Goal: Obtain resource: Download file/media

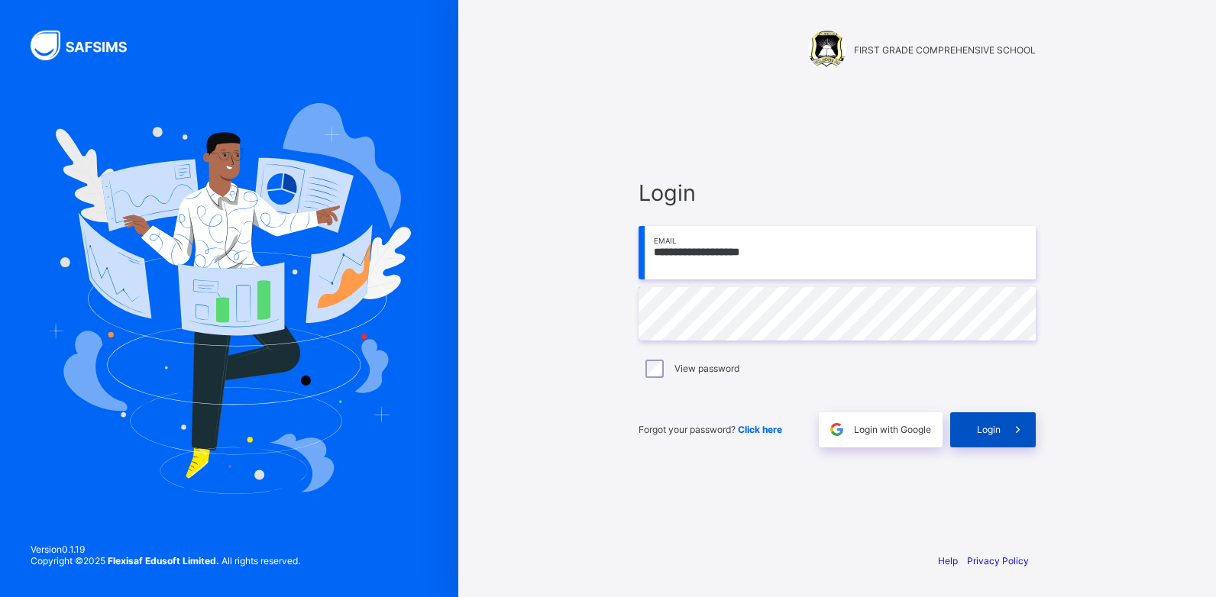
click at [964, 434] on div "Login" at bounding box center [993, 429] width 86 height 35
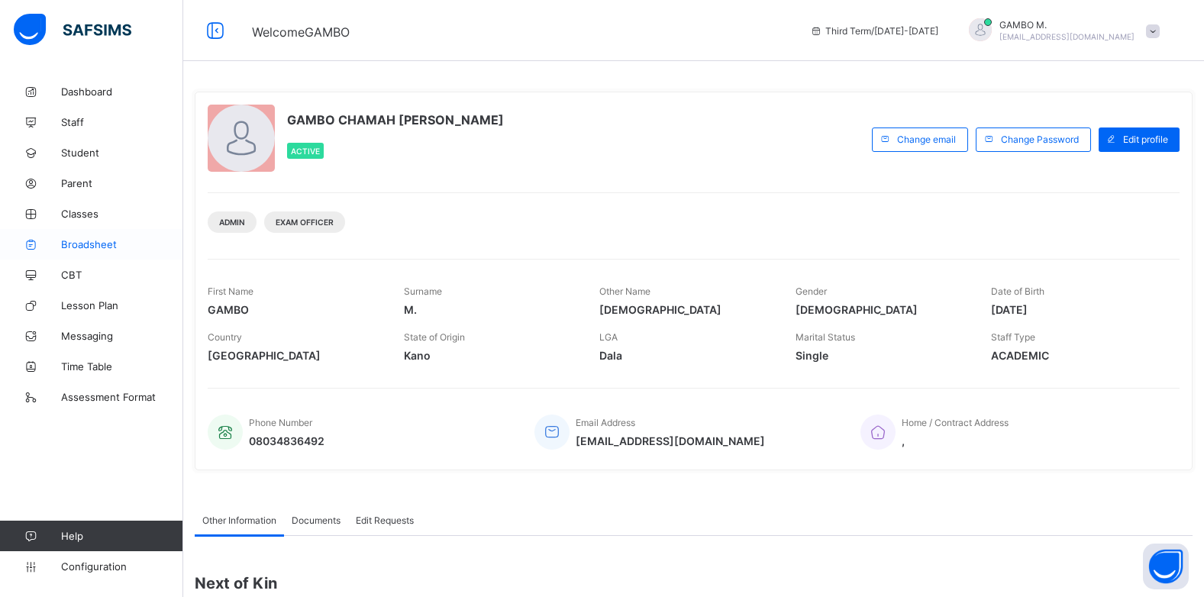
drag, startPoint x: 73, startPoint y: 154, endPoint x: 119, endPoint y: 230, distance: 89.1
click at [73, 154] on span "Student" at bounding box center [122, 153] width 122 height 12
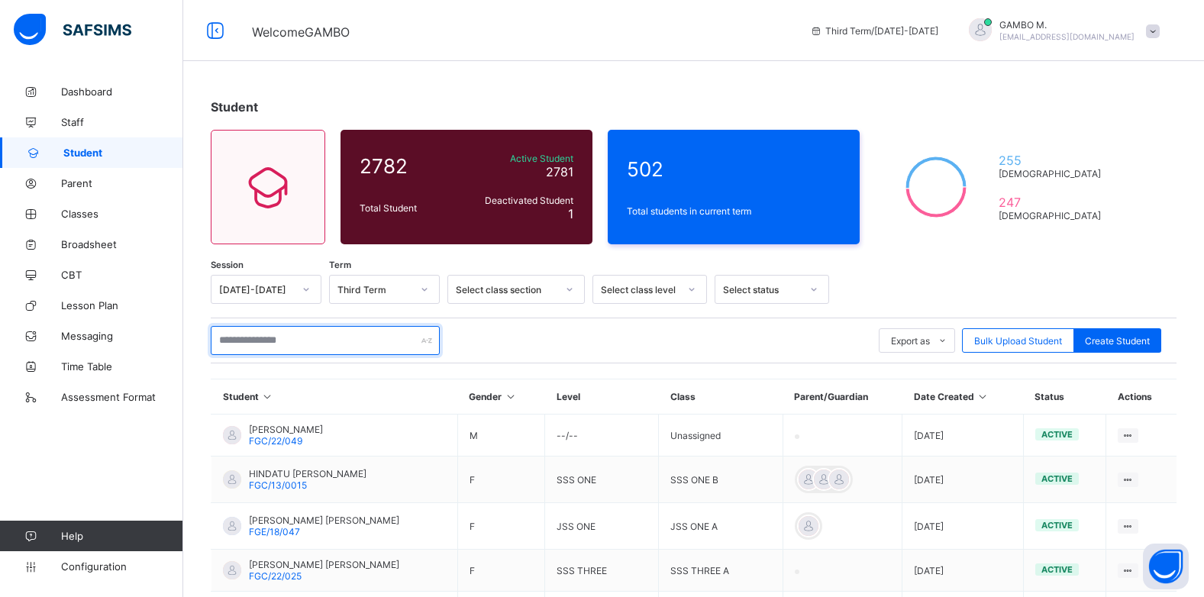
click at [255, 345] on input "text" at bounding box center [325, 340] width 229 height 29
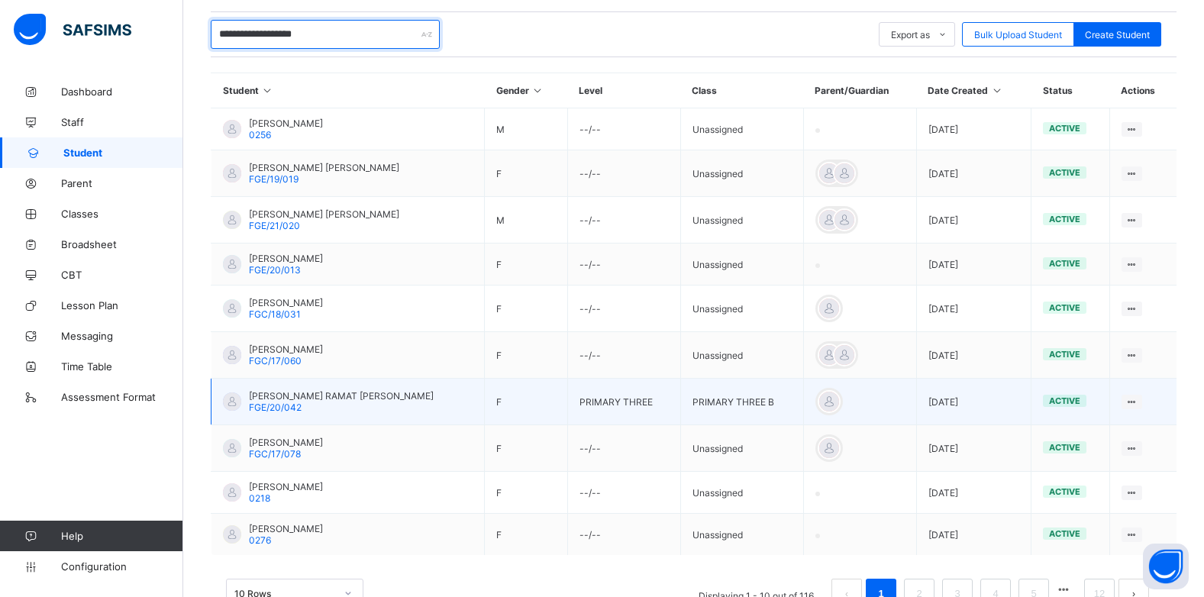
scroll to position [357, 0]
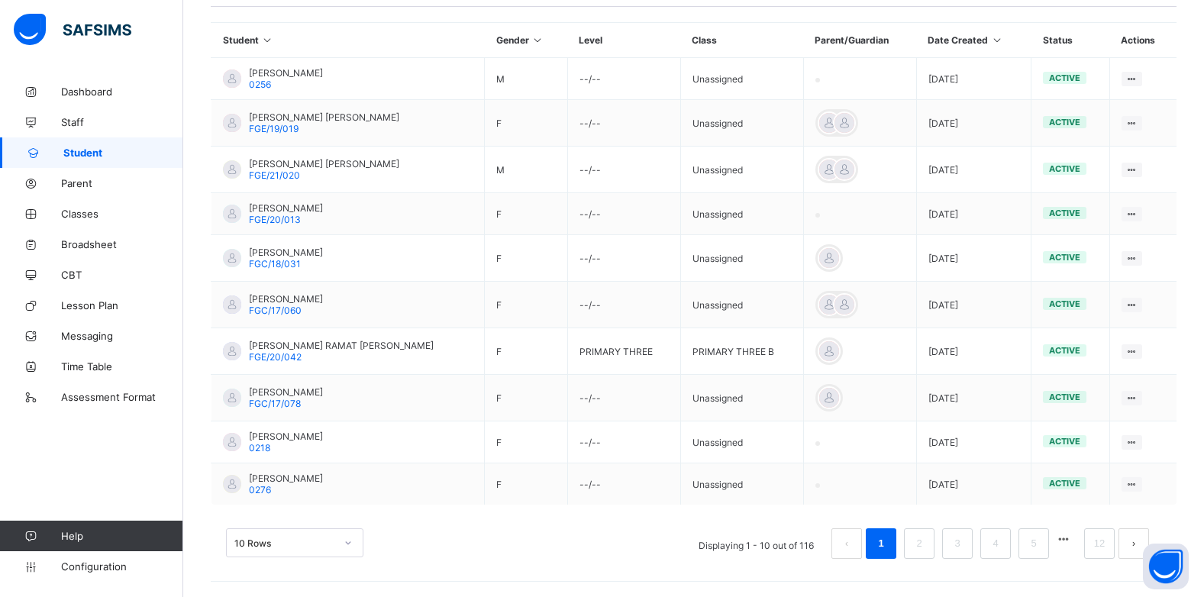
click at [343, 541] on div "10 Rows" at bounding box center [294, 542] width 137 height 29
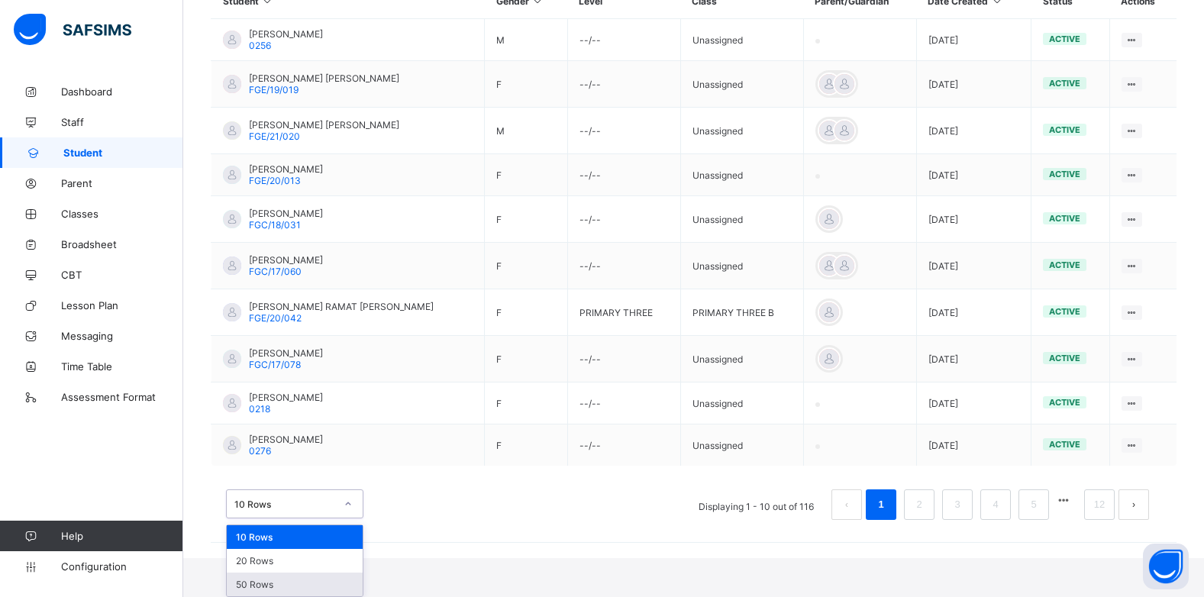
click at [308, 580] on div "50 Rows" at bounding box center [295, 585] width 136 height 24
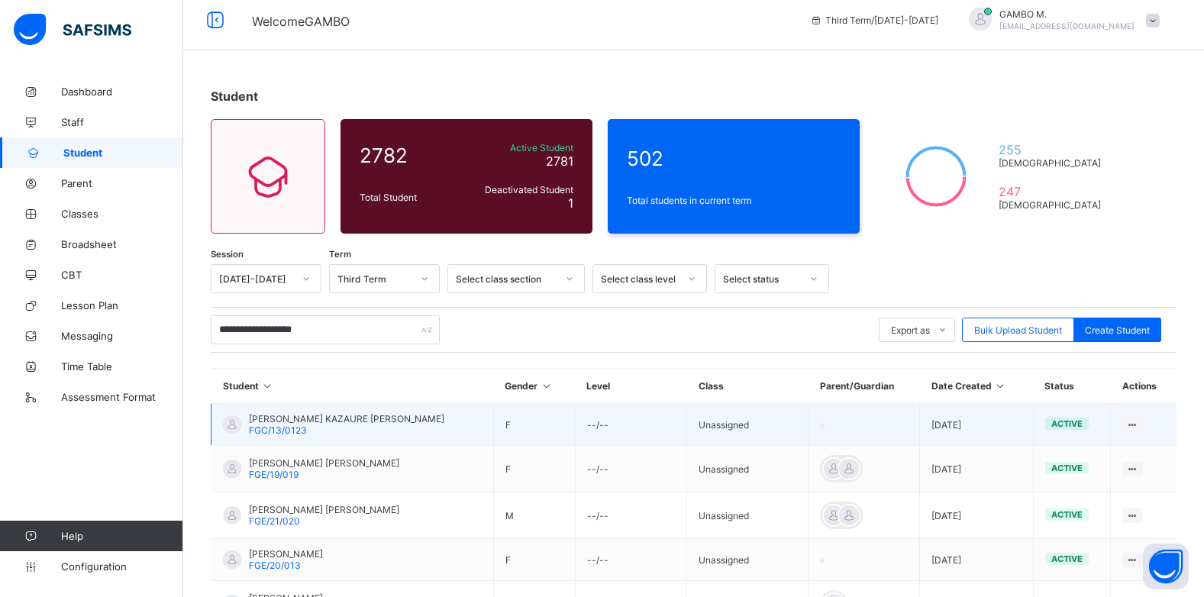
scroll to position [0, 0]
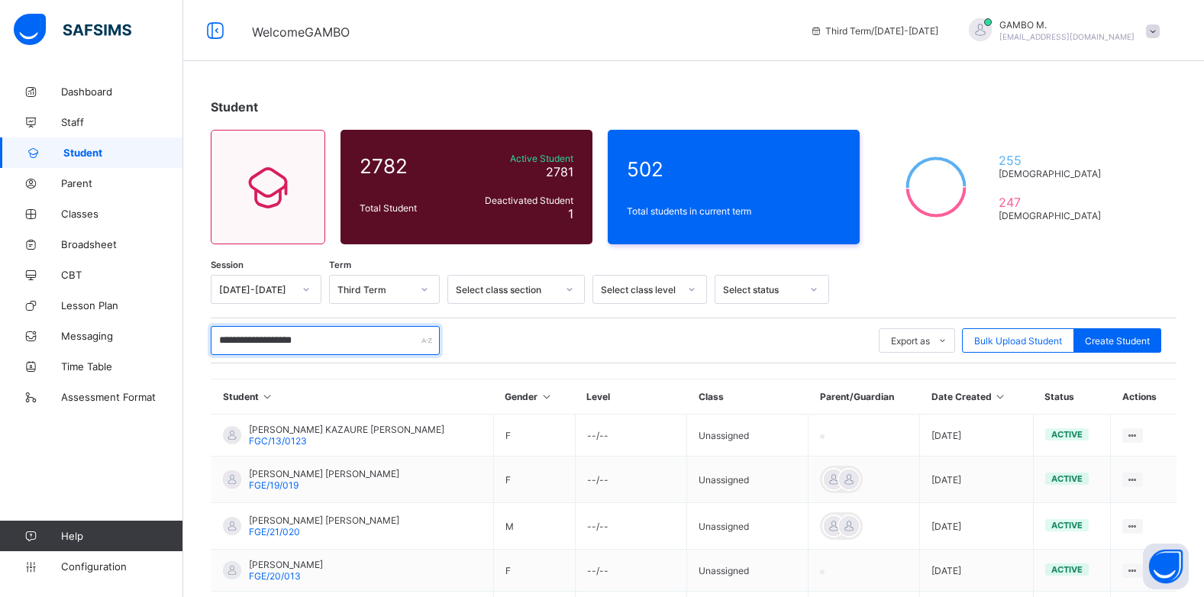
click at [330, 341] on input "**********" at bounding box center [325, 340] width 229 height 29
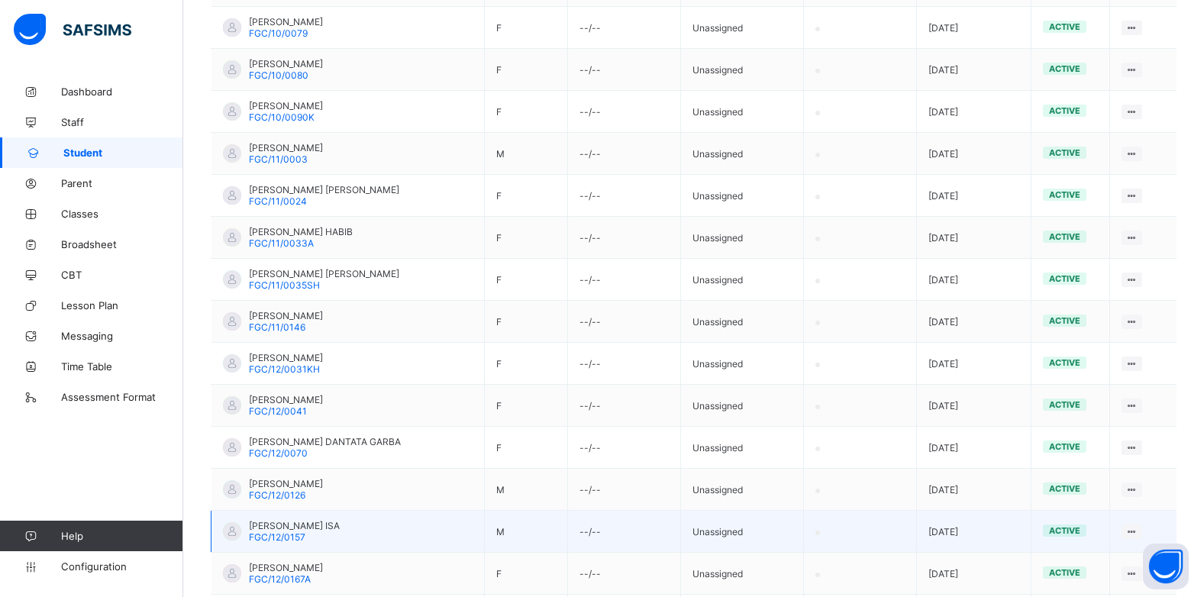
scroll to position [1604, 0]
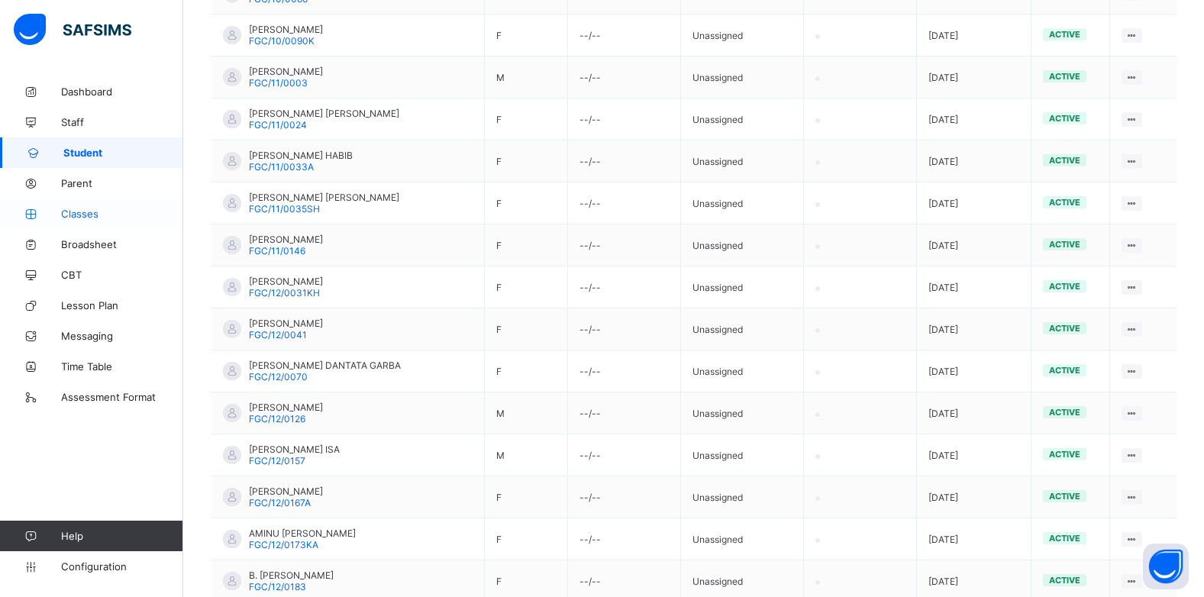
type input "**********"
click at [76, 212] on span "Classes" at bounding box center [122, 214] width 122 height 12
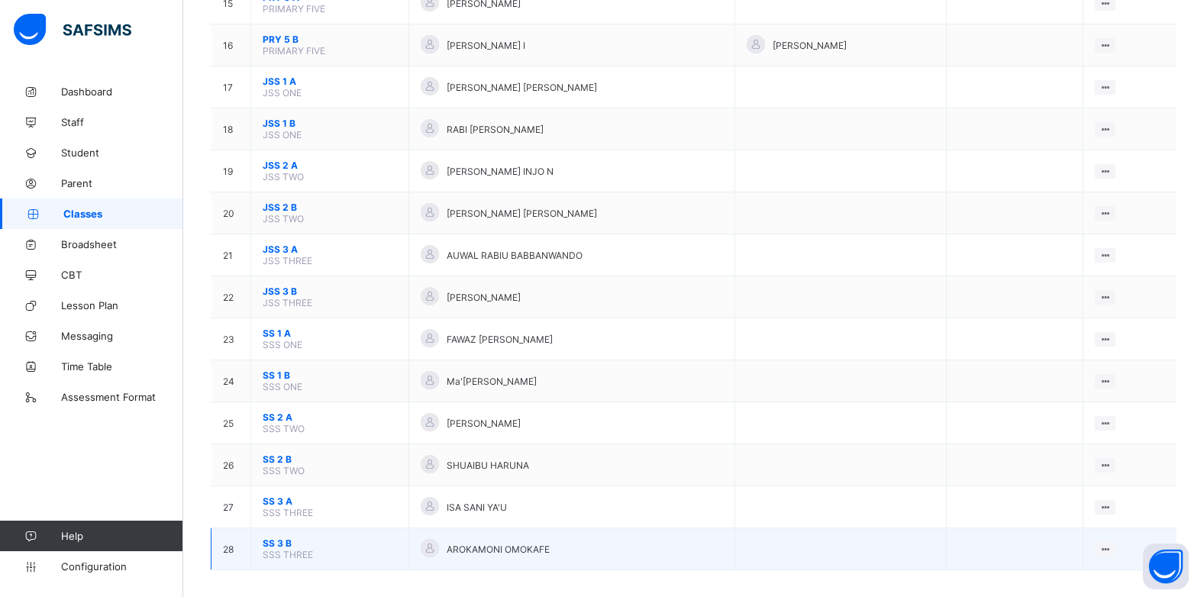
scroll to position [797, 0]
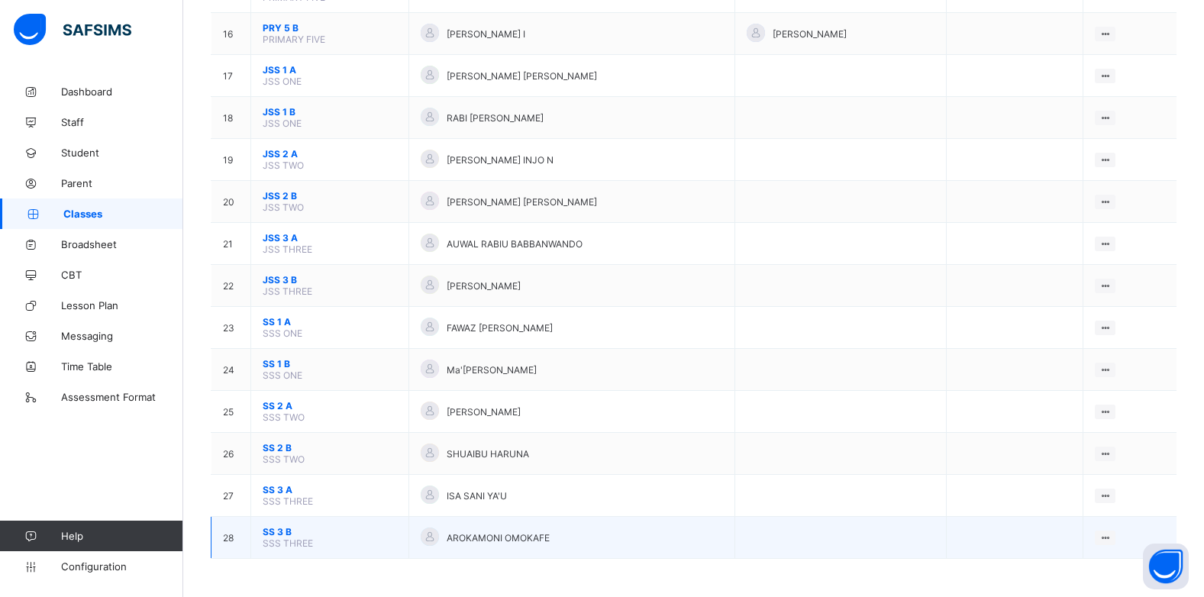
click at [279, 535] on span "SS 3 B" at bounding box center [330, 531] width 134 height 11
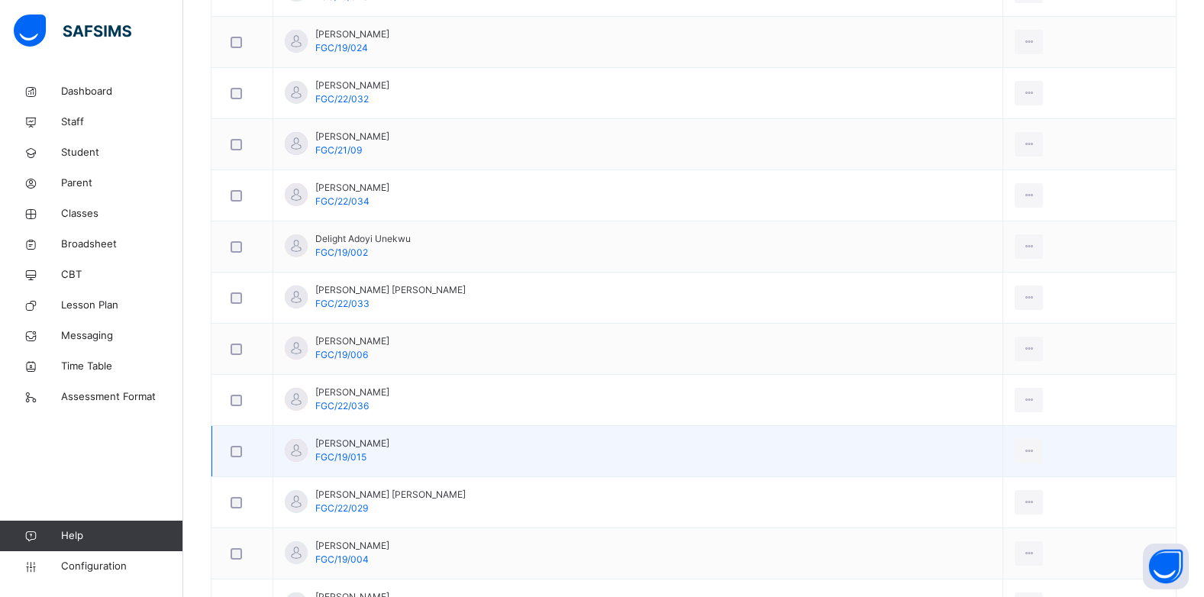
scroll to position [611, 0]
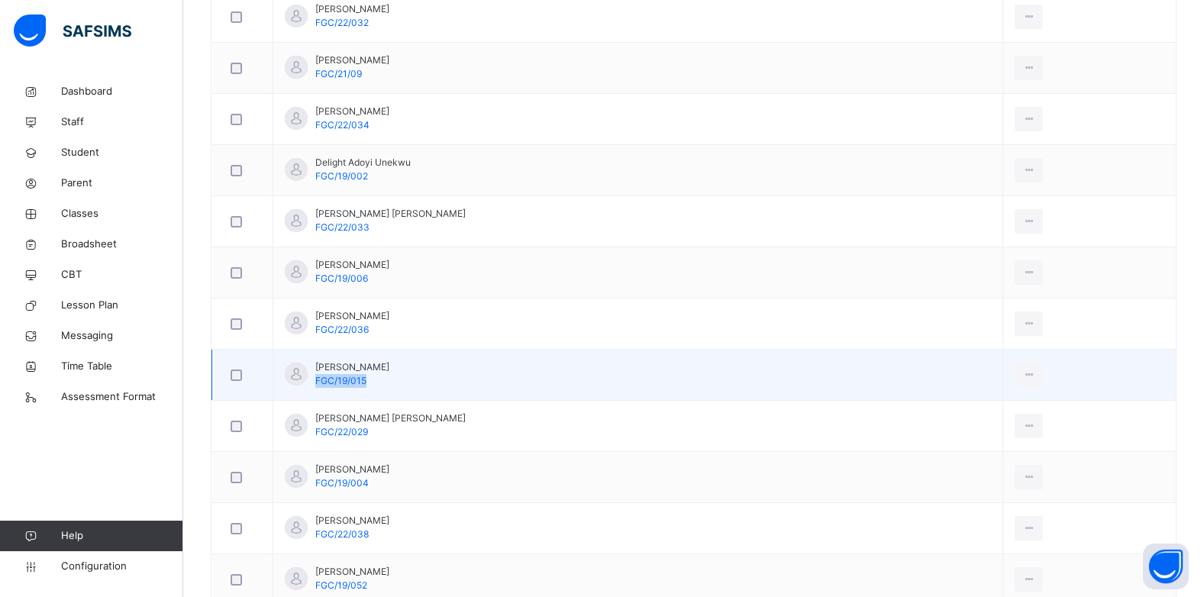
drag, startPoint x: 365, startPoint y: 380, endPoint x: 312, endPoint y: 383, distance: 52.8
click at [312, 383] on div "Khadija Jibrin Wada FGC/19/015" at bounding box center [337, 373] width 105 height 27
drag, startPoint x: 312, startPoint y: 383, endPoint x: 320, endPoint y: 381, distance: 7.8
copy span "FGC/19/015"
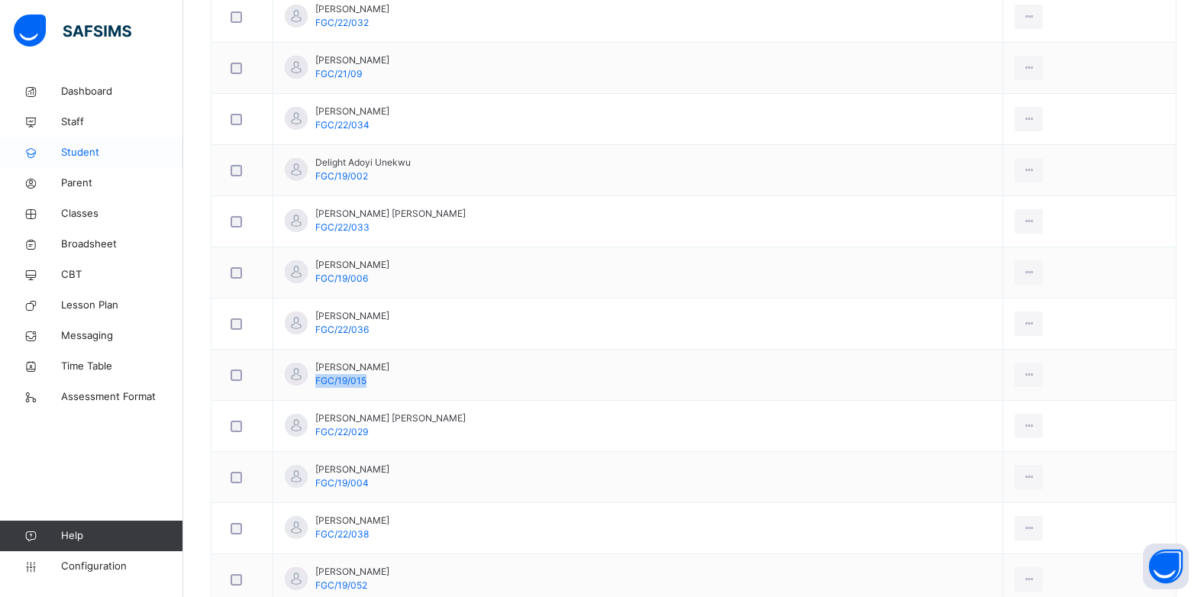
drag, startPoint x: 70, startPoint y: 157, endPoint x: 73, endPoint y: 147, distance: 10.4
click at [73, 147] on span "Student" at bounding box center [122, 152] width 122 height 15
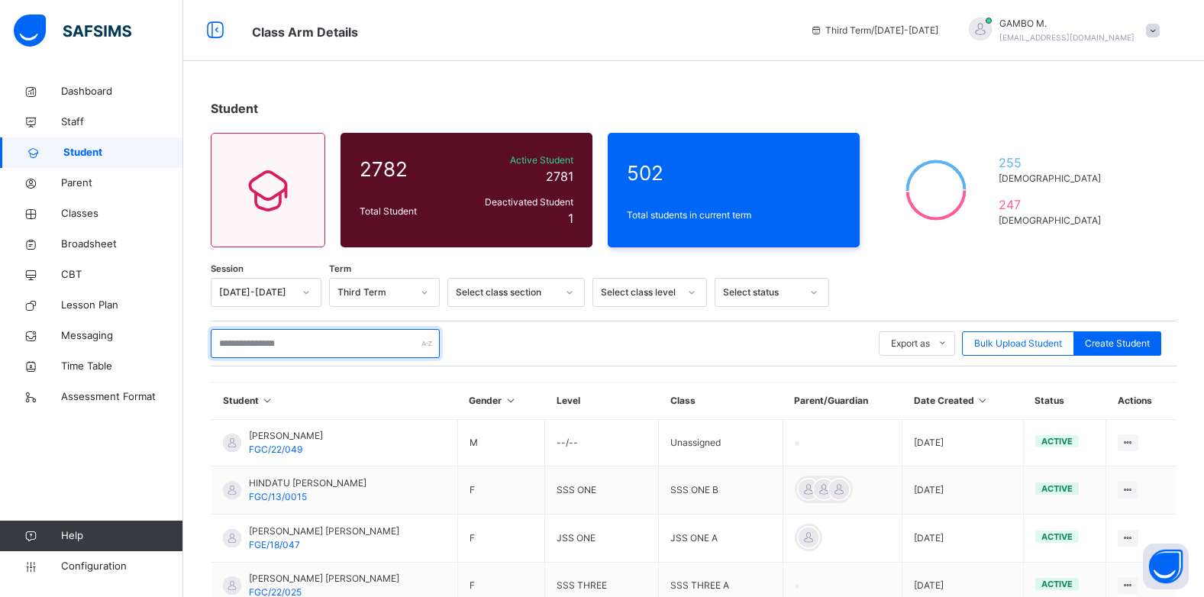
click at [329, 343] on input "text" at bounding box center [325, 343] width 229 height 29
paste input "**********"
click at [365, 350] on input "**********" at bounding box center [325, 343] width 229 height 29
click at [273, 334] on input "**********" at bounding box center [325, 343] width 229 height 29
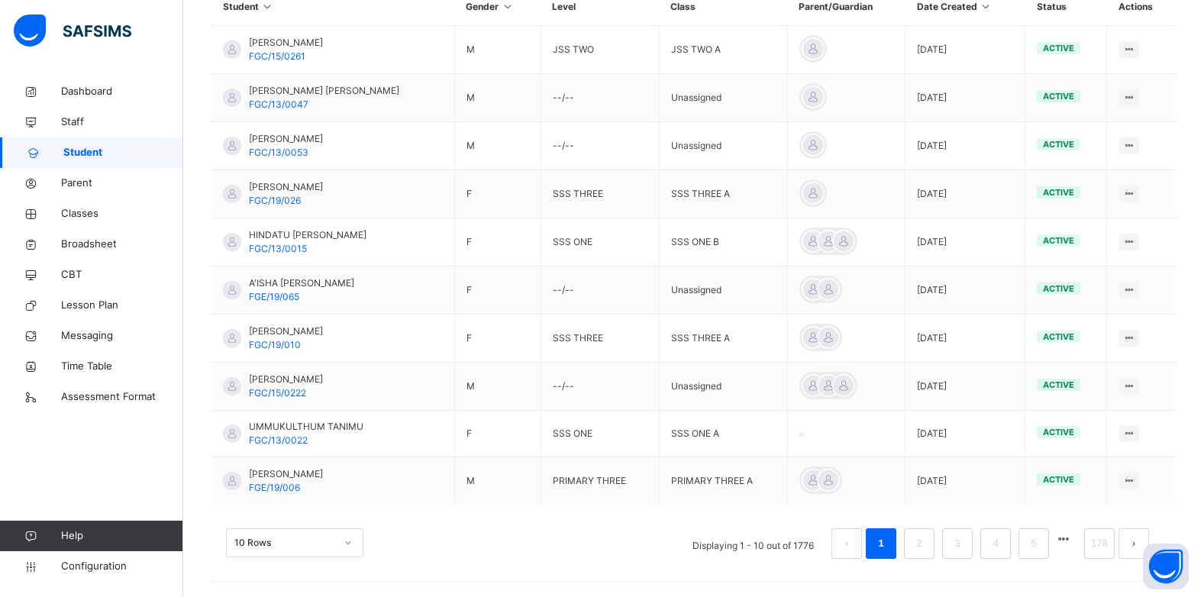
scroll to position [440, 0]
click at [257, 545] on div "10 Rows" at bounding box center [294, 542] width 137 height 29
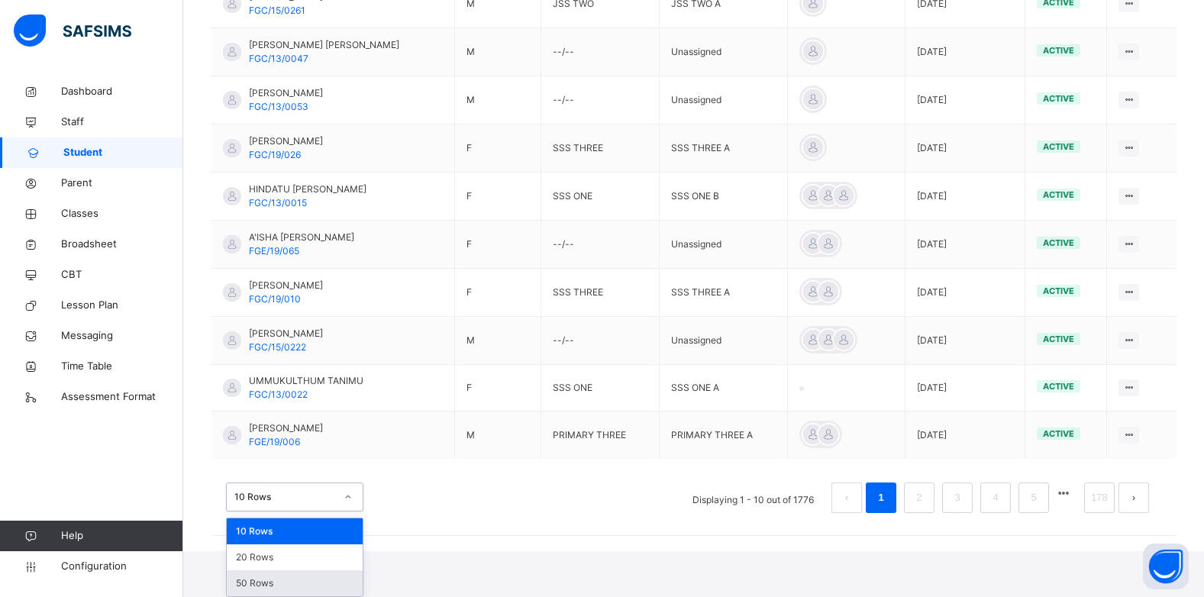
click at [270, 583] on div "50 Rows" at bounding box center [295, 583] width 136 height 26
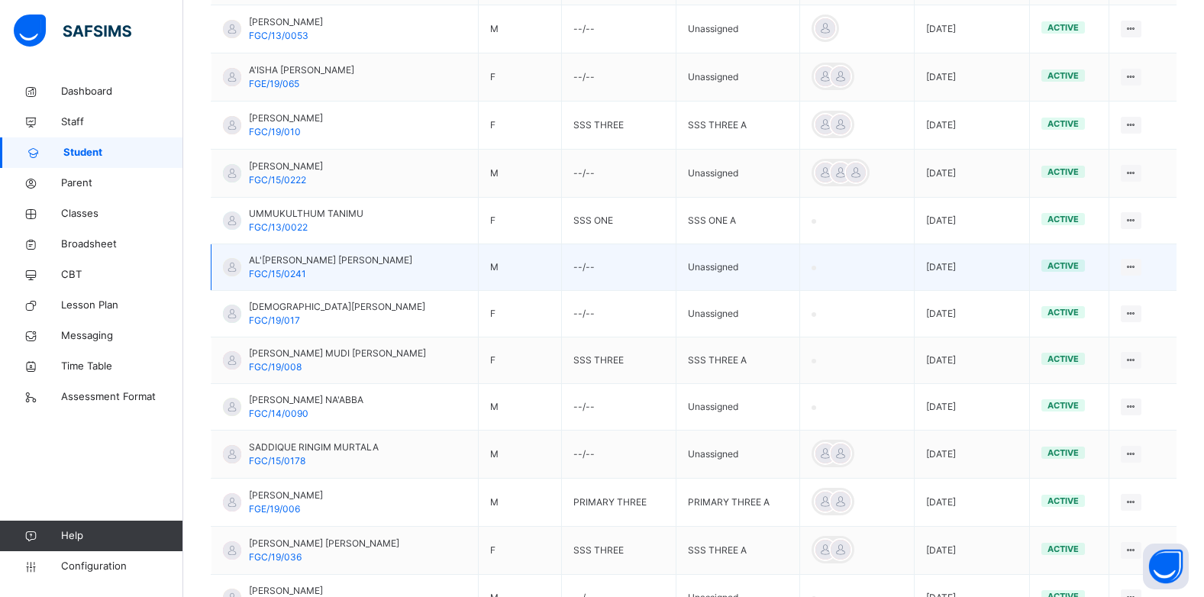
scroll to position [150, 0]
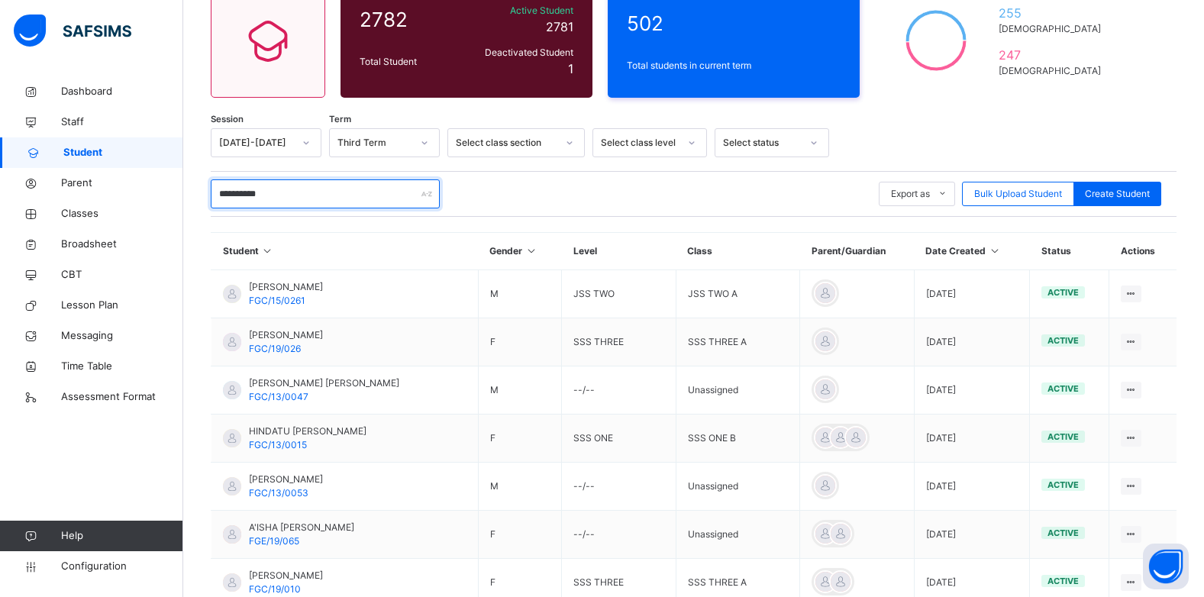
click at [318, 195] on input "**********" at bounding box center [325, 193] width 229 height 29
click at [312, 198] on input "**********" at bounding box center [325, 193] width 229 height 29
type input "*"
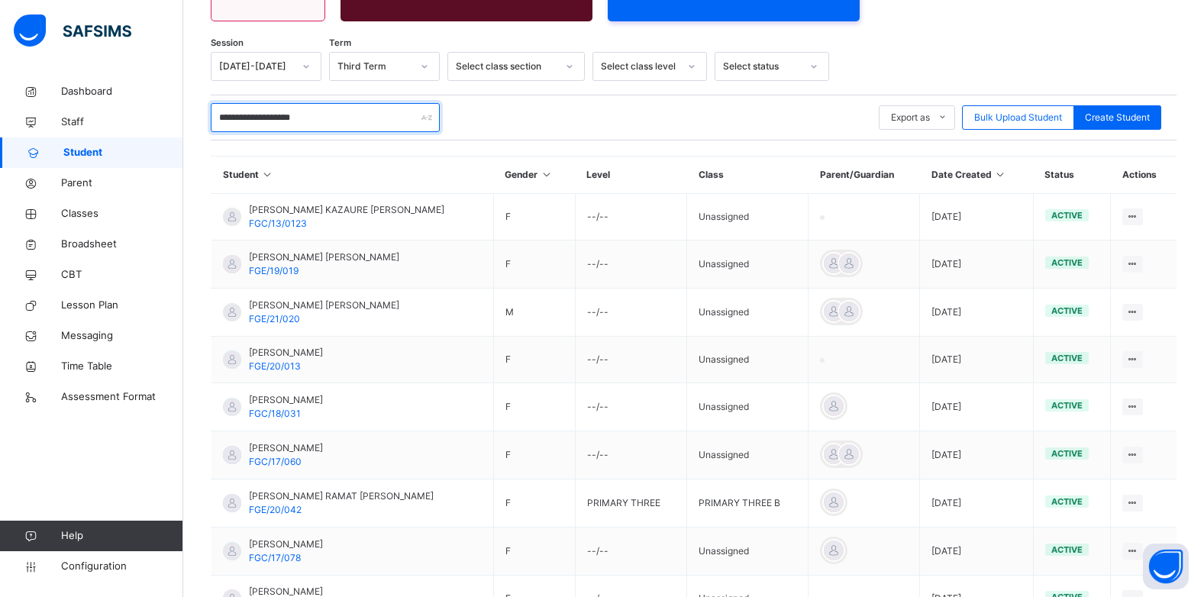
scroll to position [0, 0]
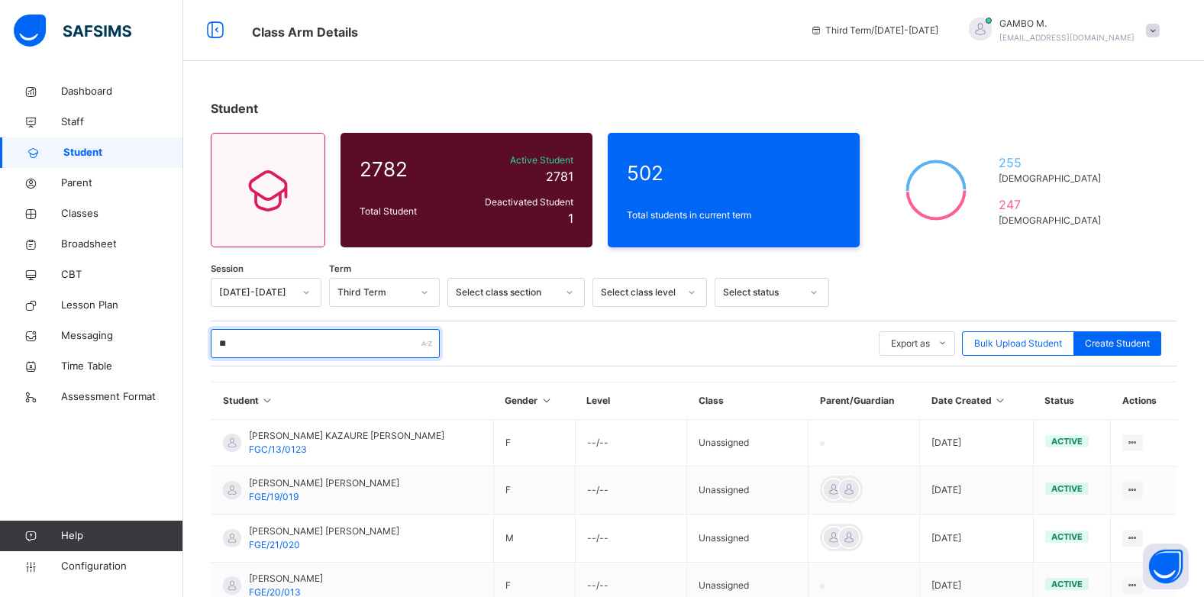
type input "*"
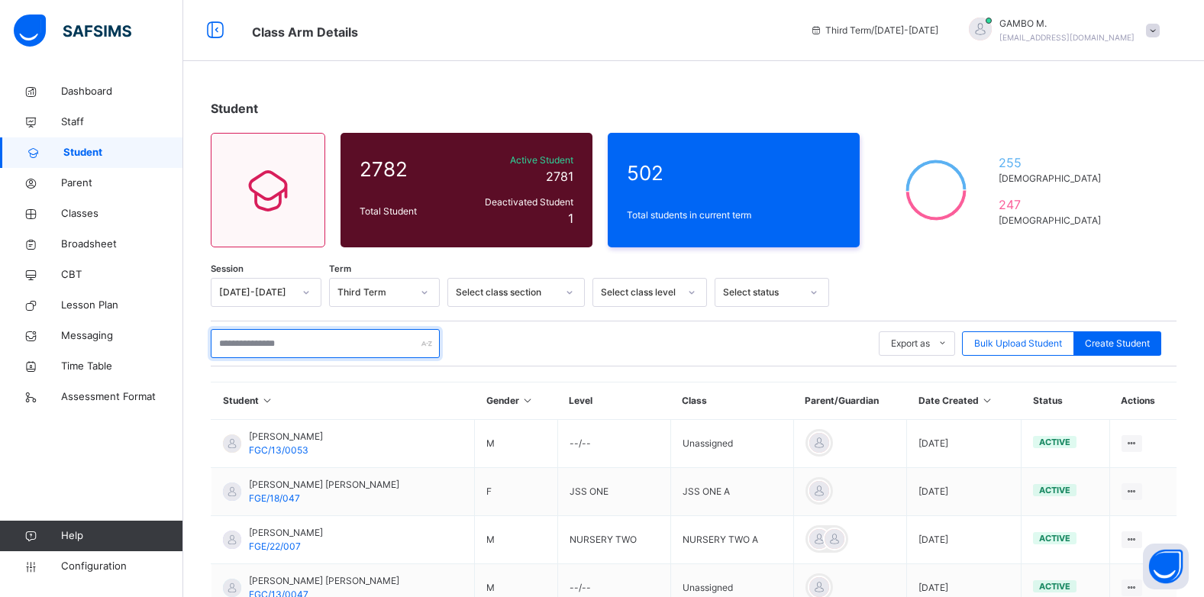
type input "*"
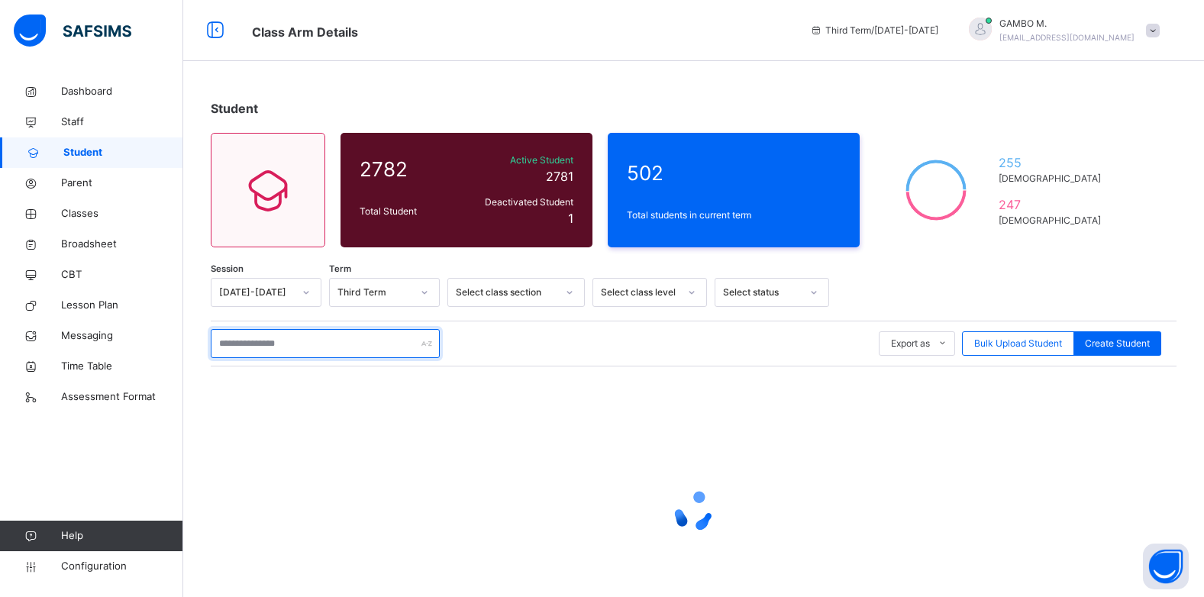
paste input "**********"
type input "**********"
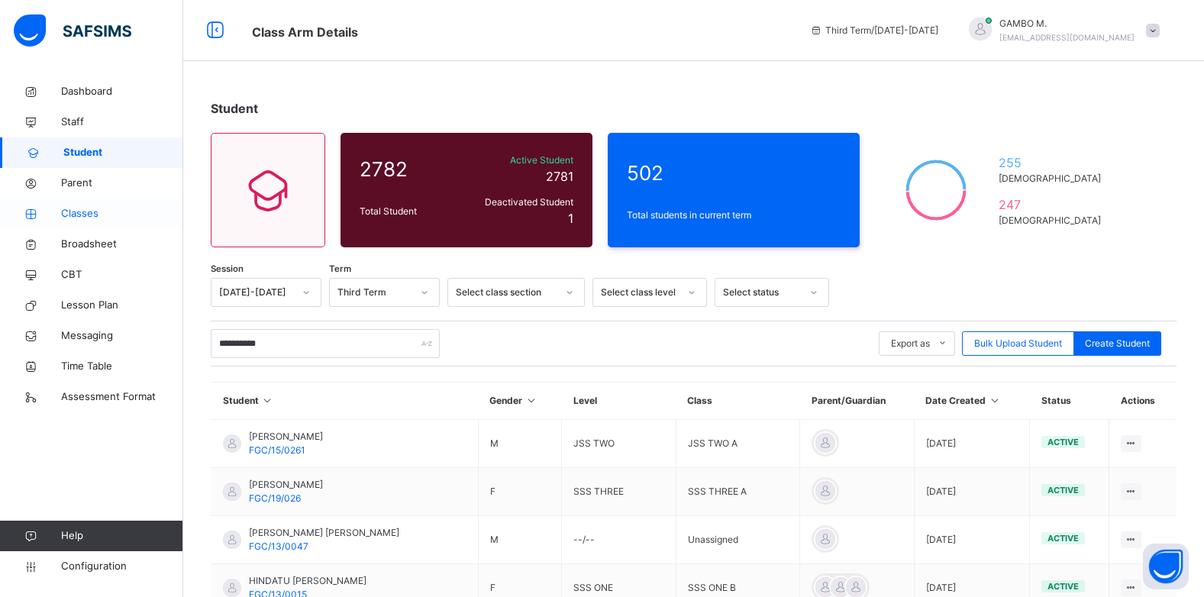
click at [77, 208] on span "Classes" at bounding box center [122, 213] width 122 height 15
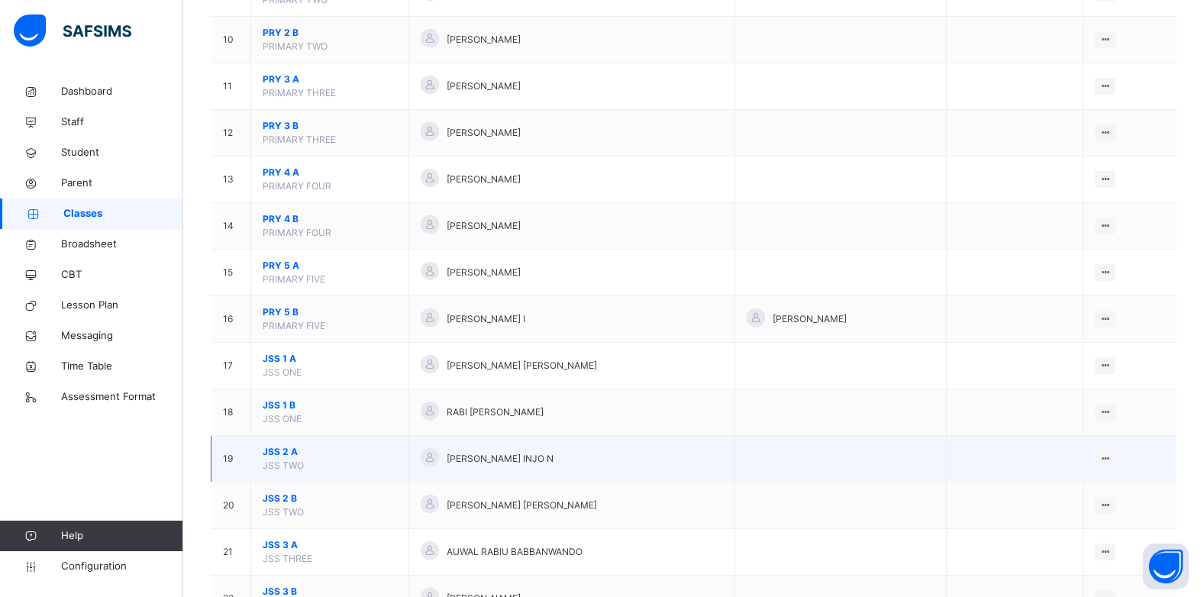
scroll to position [611, 0]
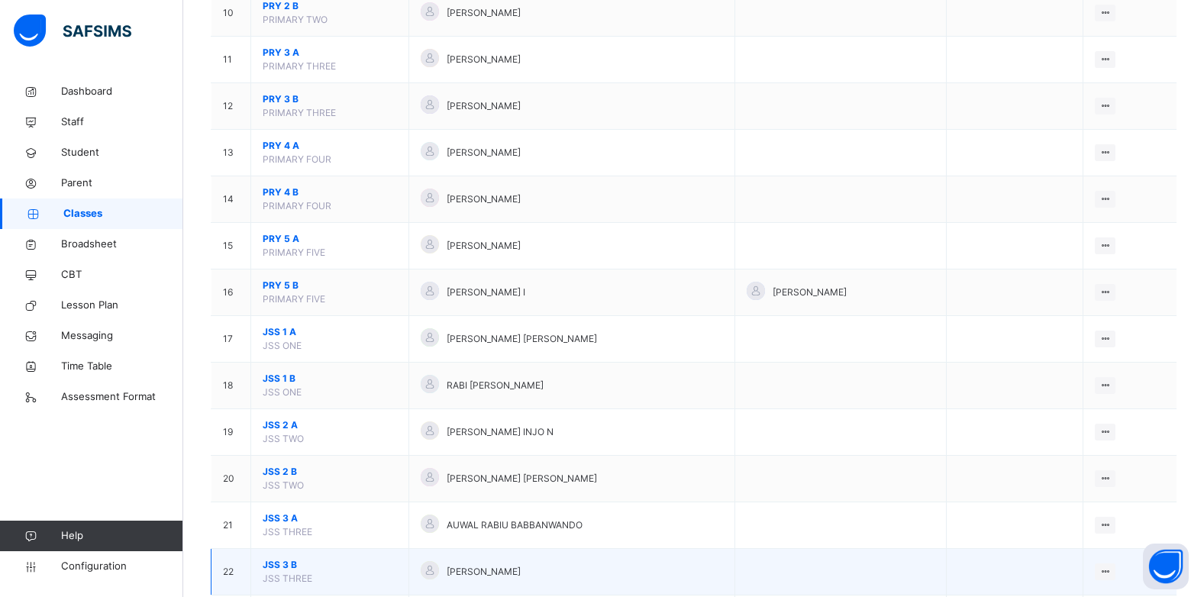
click at [302, 581] on span "JSS THREE" at bounding box center [288, 578] width 50 height 11
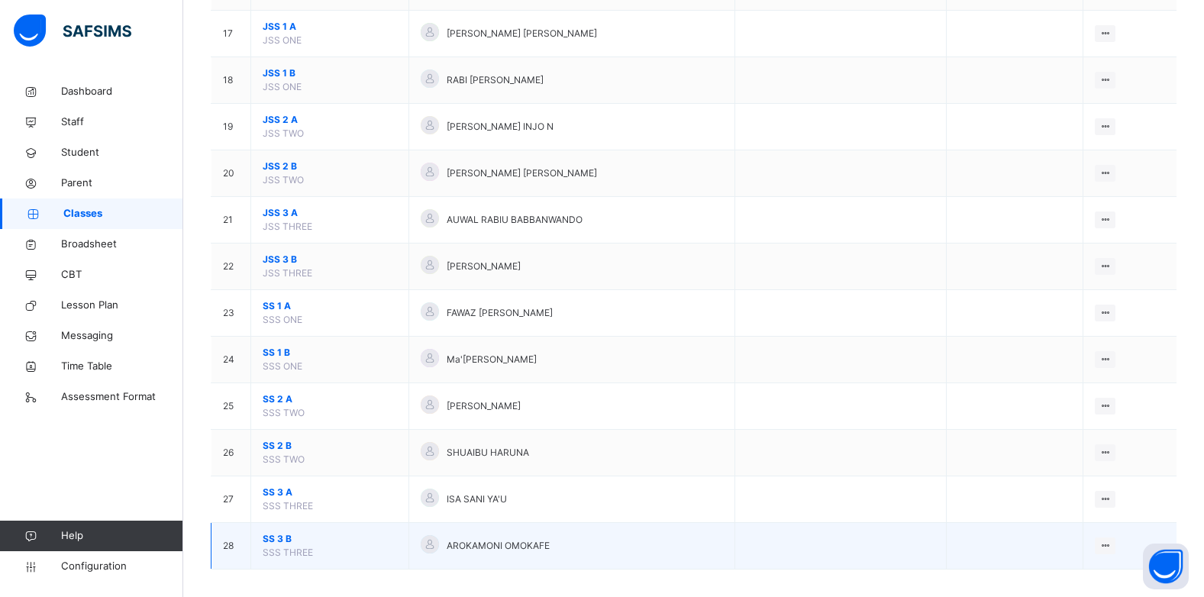
scroll to position [927, 0]
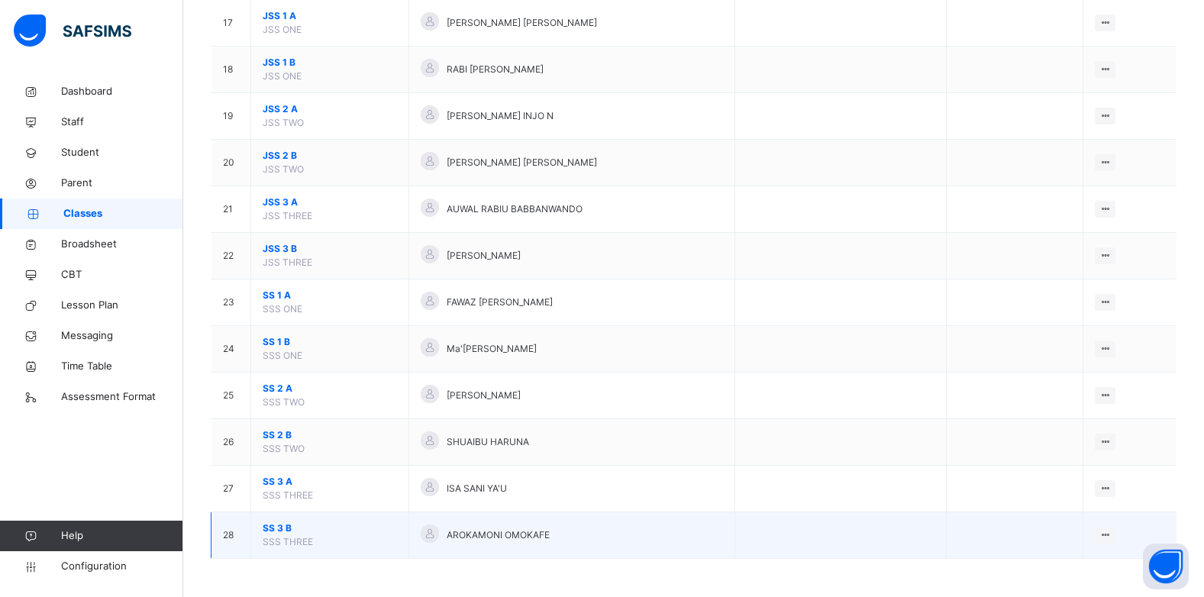
click at [283, 524] on span "SS 3 B" at bounding box center [330, 529] width 134 height 14
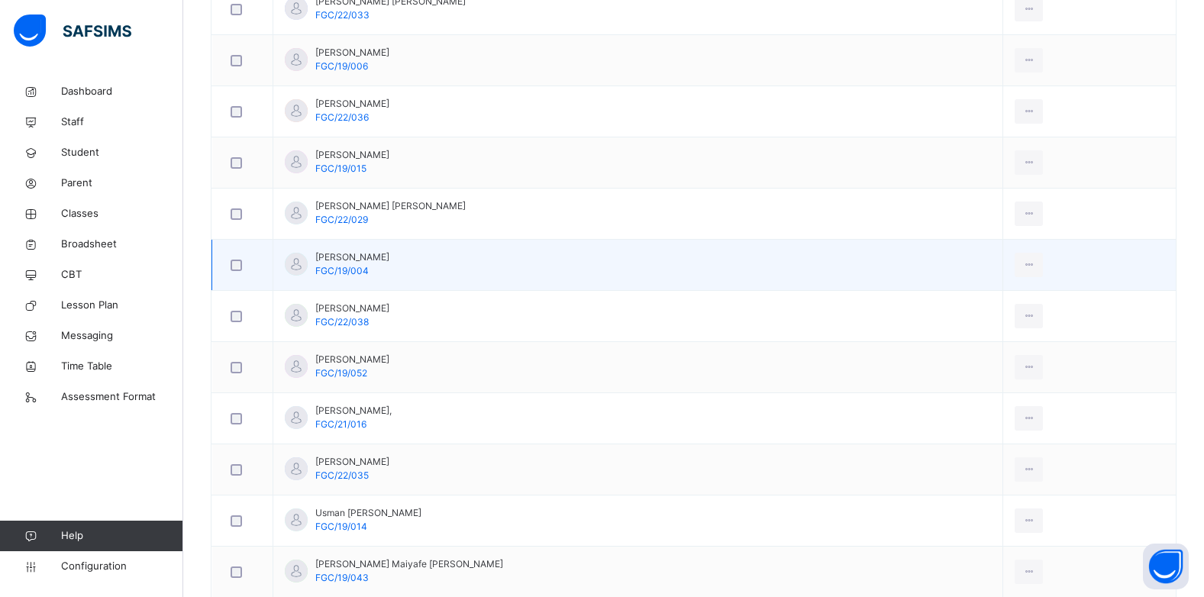
scroll to position [806, 0]
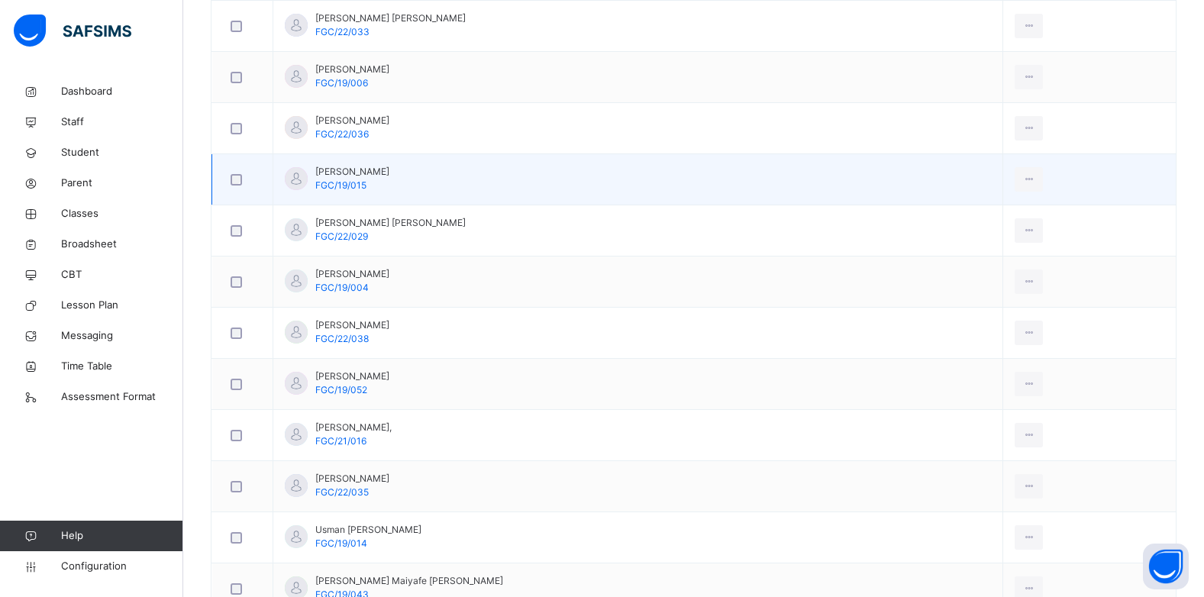
click at [370, 171] on span "Khadija Jibrin Wada" at bounding box center [352, 172] width 74 height 14
click at [333, 186] on span "FGC/19/015" at bounding box center [340, 184] width 51 height 11
click at [323, 186] on span "FGC/19/015" at bounding box center [340, 184] width 51 height 11
click at [369, 184] on div "Khadija Jibrin Wada FGC/19/015" at bounding box center [352, 178] width 74 height 27
click at [342, 179] on div "Khadija Jibrin Wada FGC/19/015" at bounding box center [352, 178] width 74 height 27
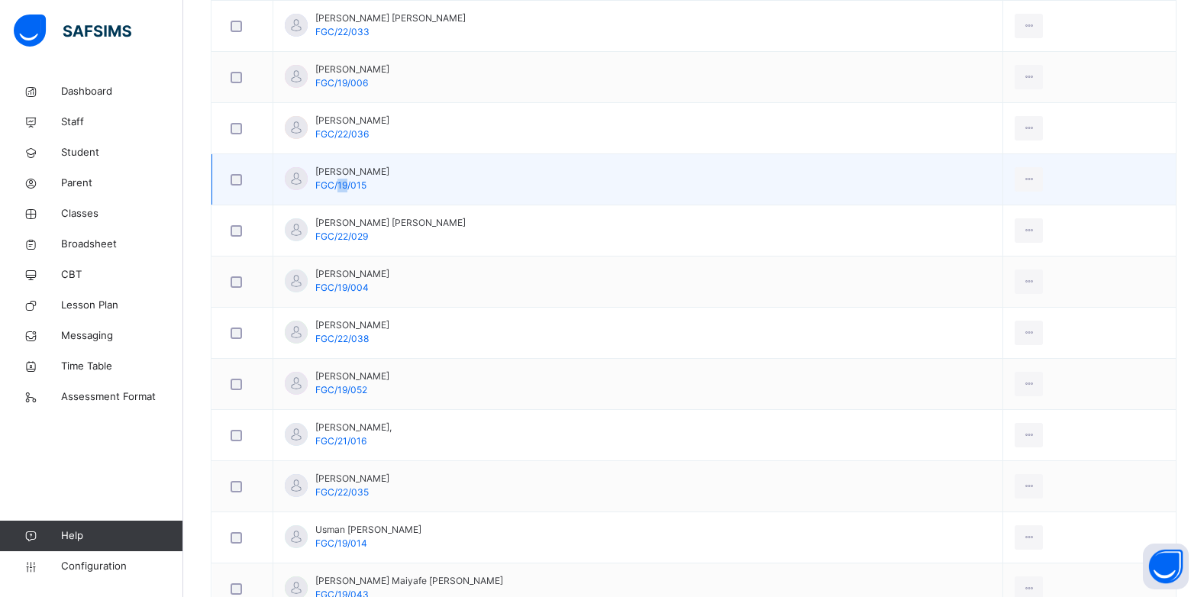
click at [342, 179] on div "Khadija Jibrin Wada FGC/19/015" at bounding box center [352, 178] width 74 height 27
drag, startPoint x: 342, startPoint y: 179, endPoint x: 376, endPoint y: 178, distance: 33.6
click at [376, 178] on span "Khadija Jibrin Wada" at bounding box center [352, 172] width 74 height 14
click at [368, 186] on div "Khadija Jibrin Wada FGC/19/015" at bounding box center [352, 178] width 74 height 27
drag, startPoint x: 368, startPoint y: 186, endPoint x: 318, endPoint y: 174, distance: 51.7
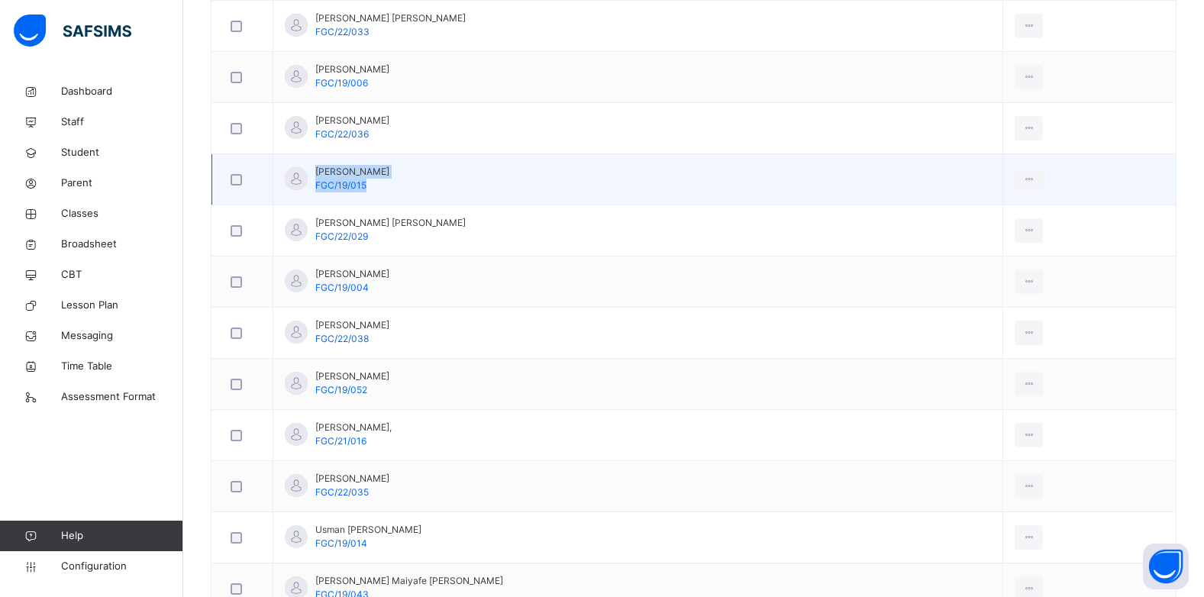
click at [318, 174] on div "Khadija Jibrin Wada FGC/19/015" at bounding box center [352, 178] width 74 height 27
copy div "Khadija Jibrin Wada FGC/19/015"
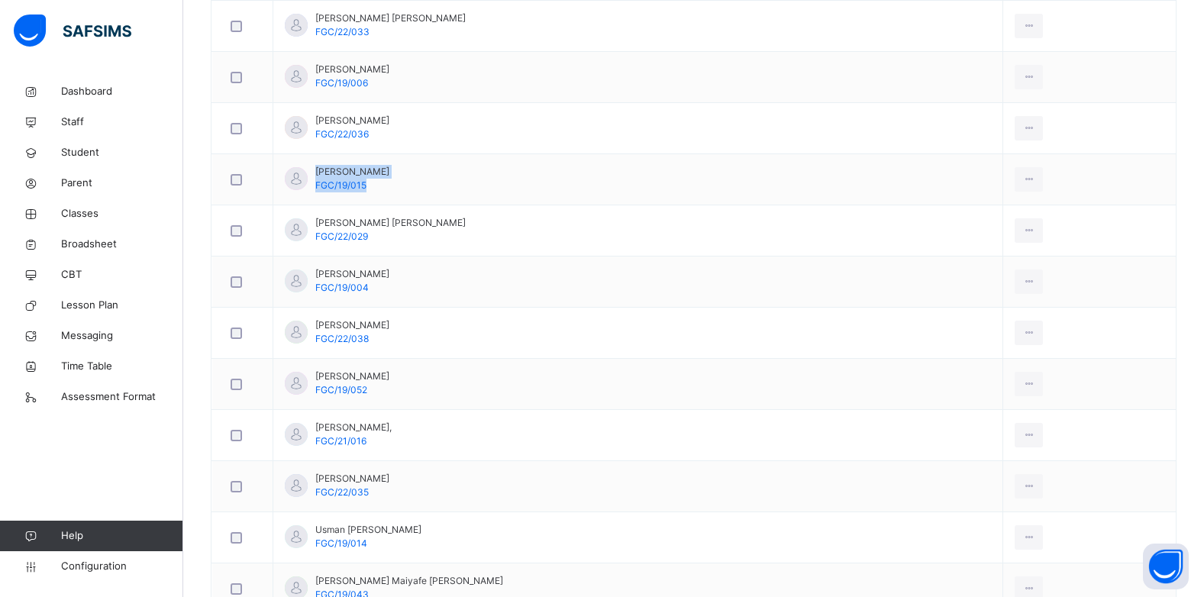
scroll to position [119, 0]
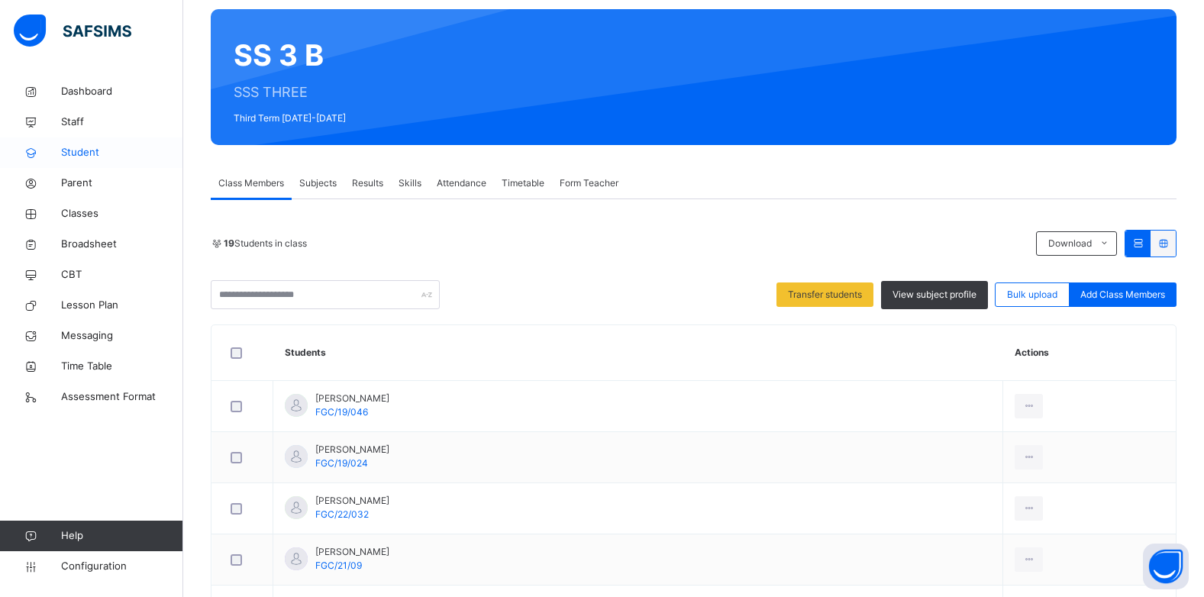
click at [70, 150] on span "Student" at bounding box center [122, 152] width 122 height 15
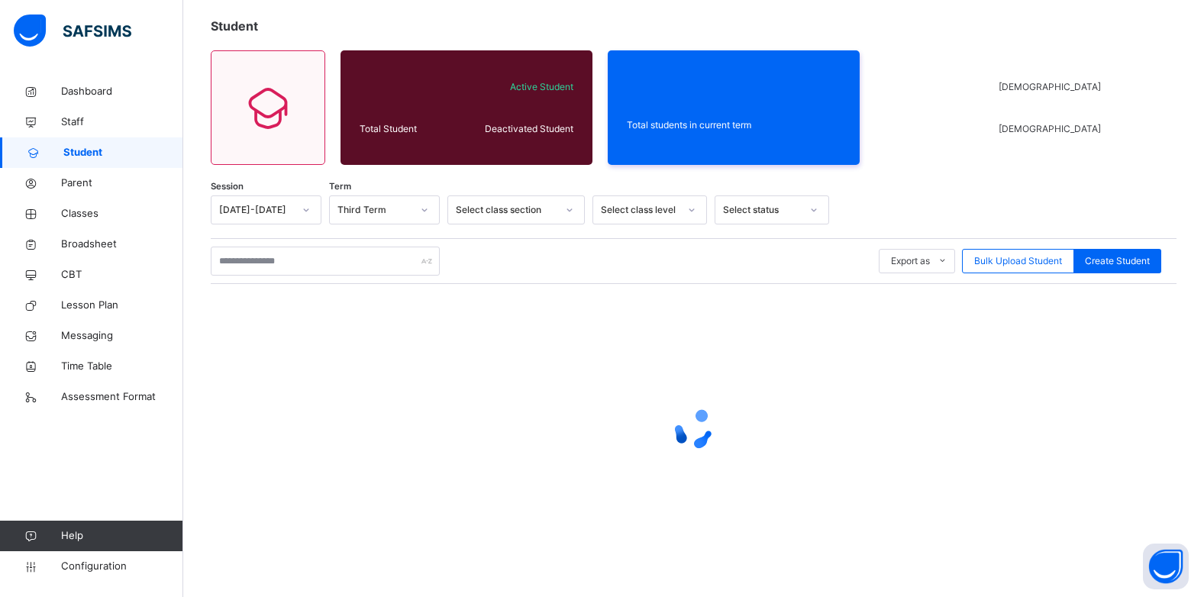
scroll to position [82, 0]
click at [296, 263] on input "text" at bounding box center [325, 261] width 229 height 29
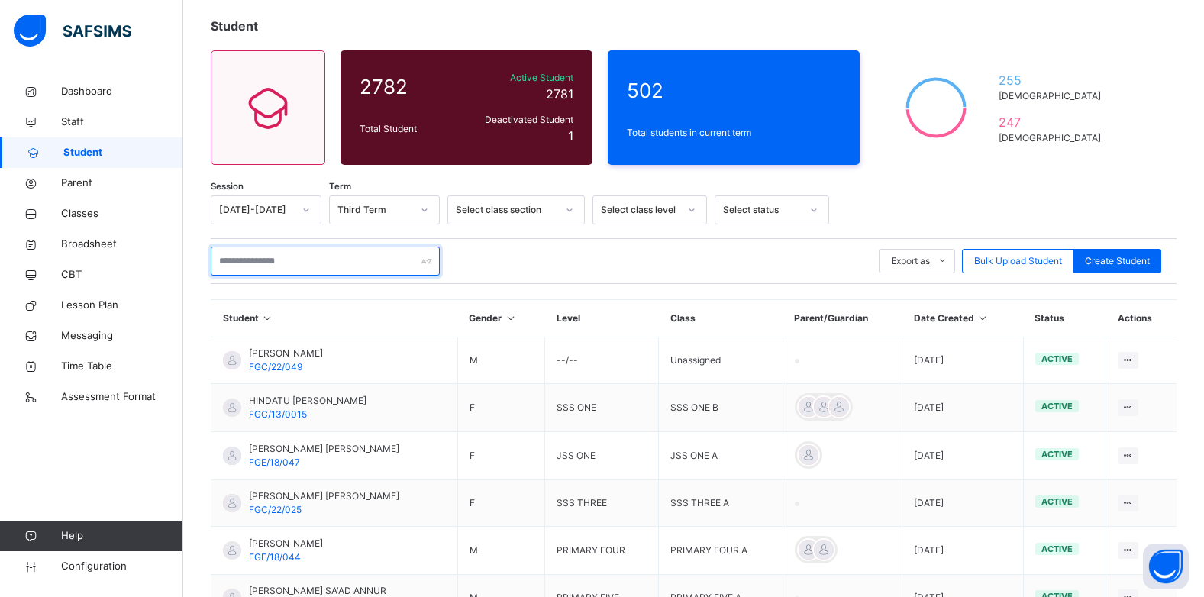
type input "*"
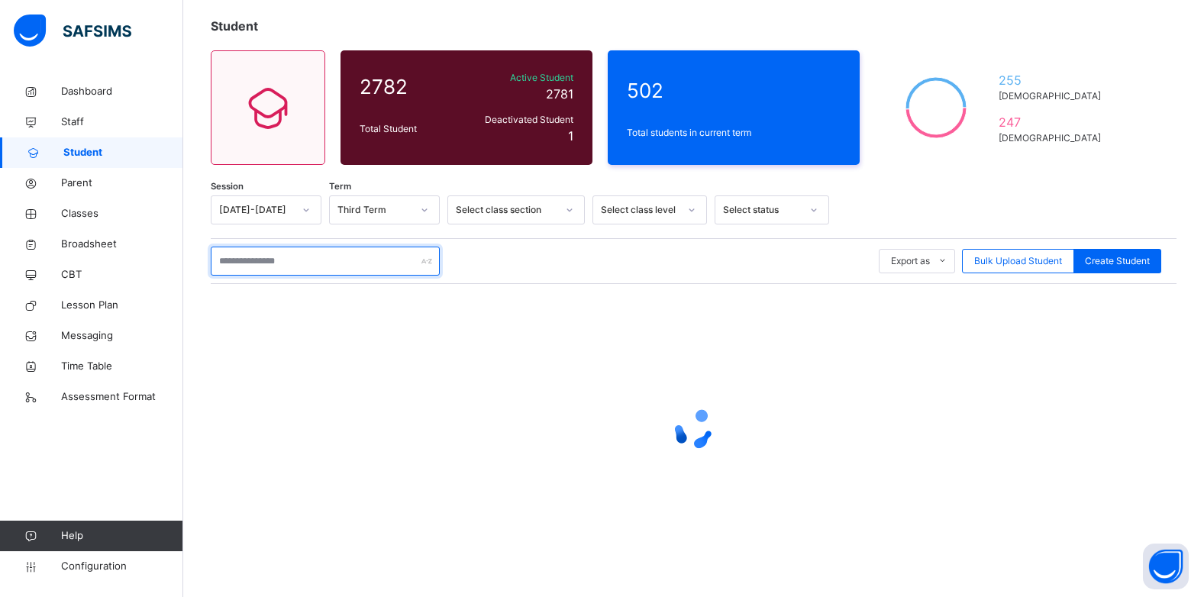
paste input "**********"
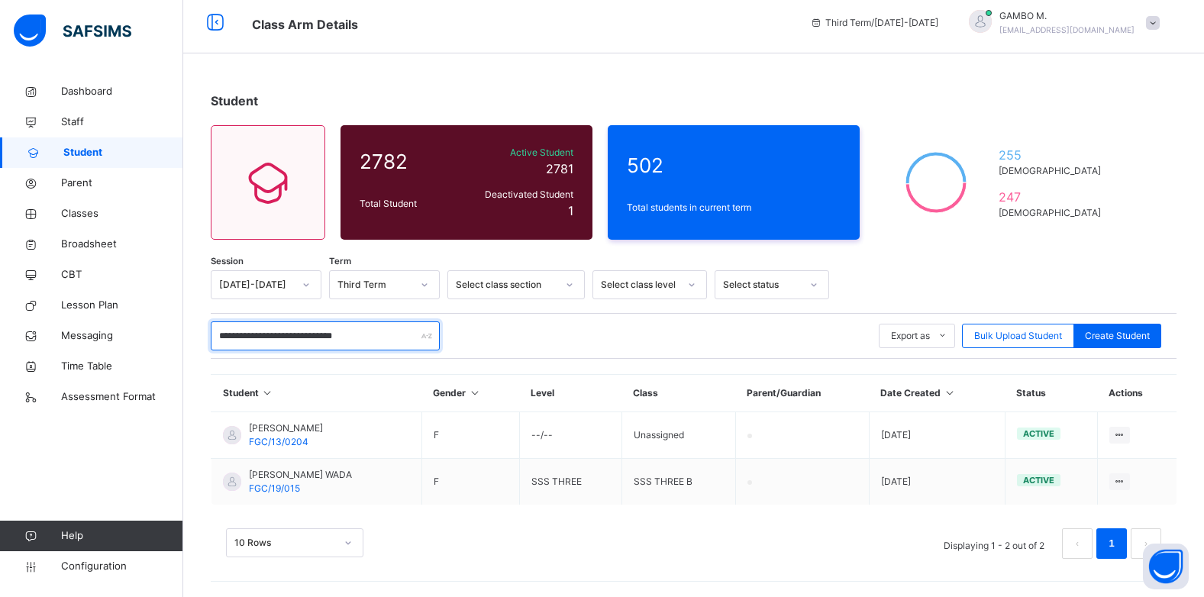
scroll to position [8, 0]
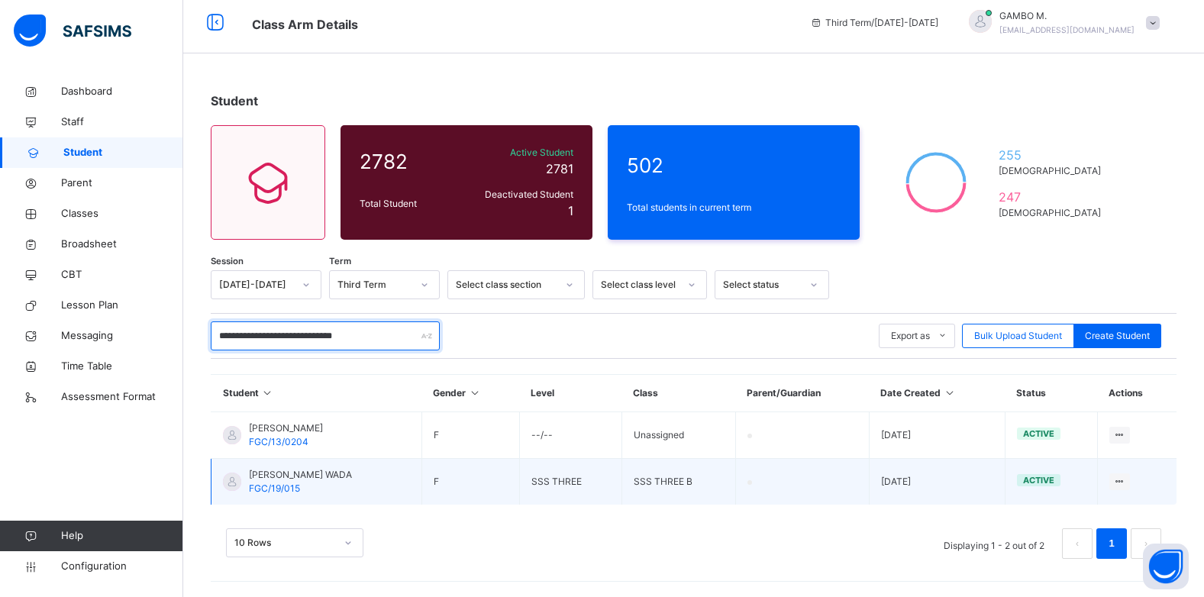
type input "**********"
click at [270, 493] on span "FGC/19/015" at bounding box center [274, 488] width 51 height 11
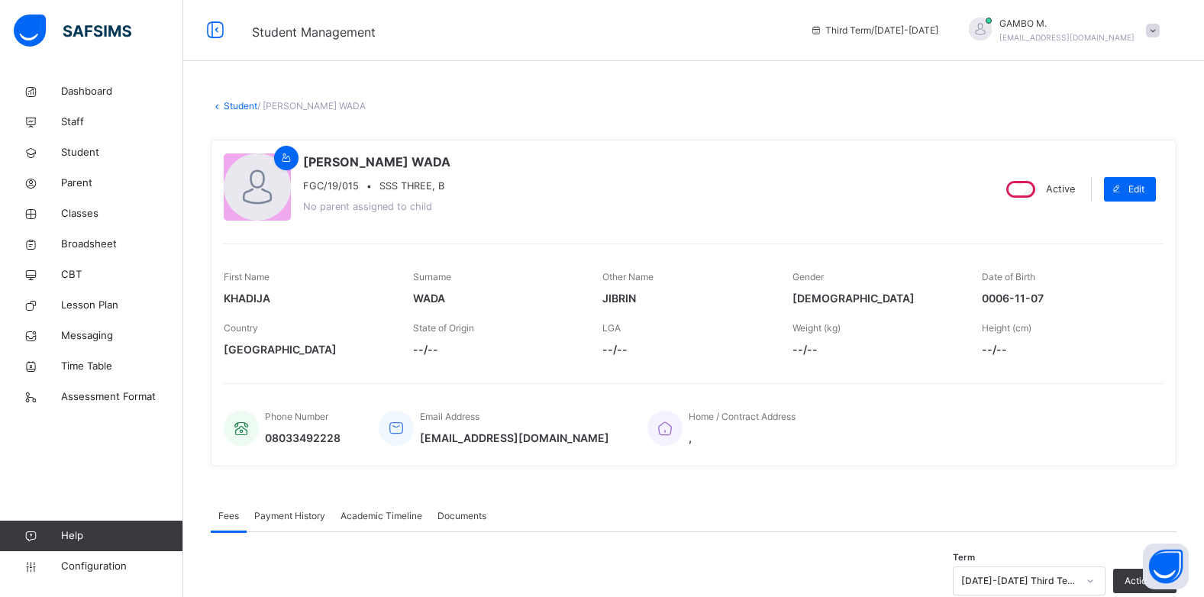
click at [299, 515] on span "Payment History" at bounding box center [289, 516] width 71 height 14
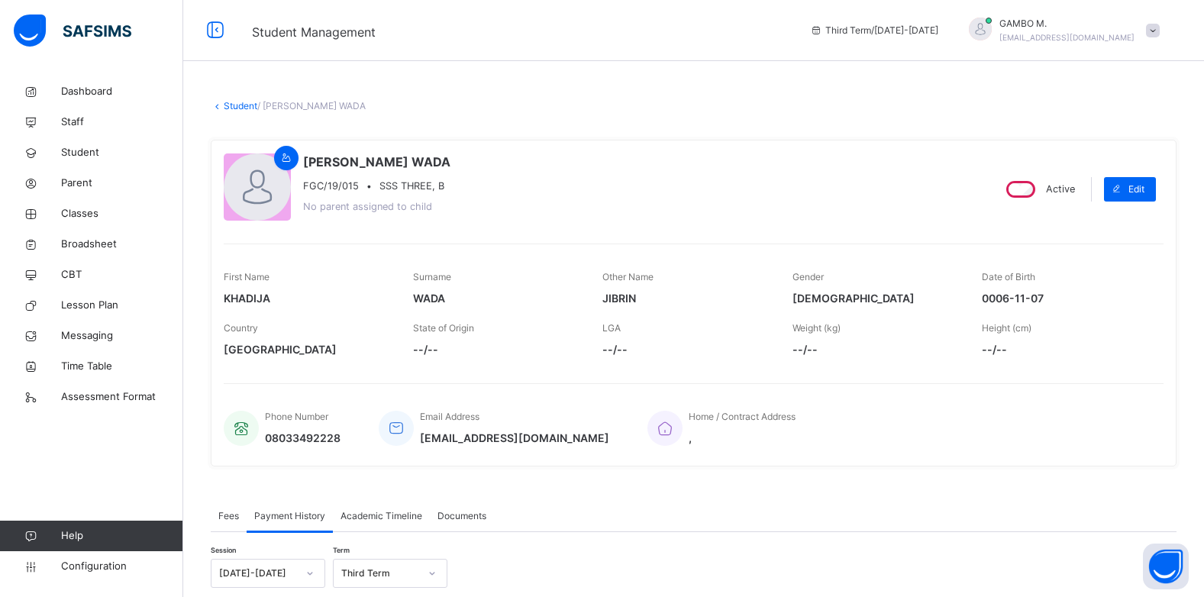
scroll to position [153, 0]
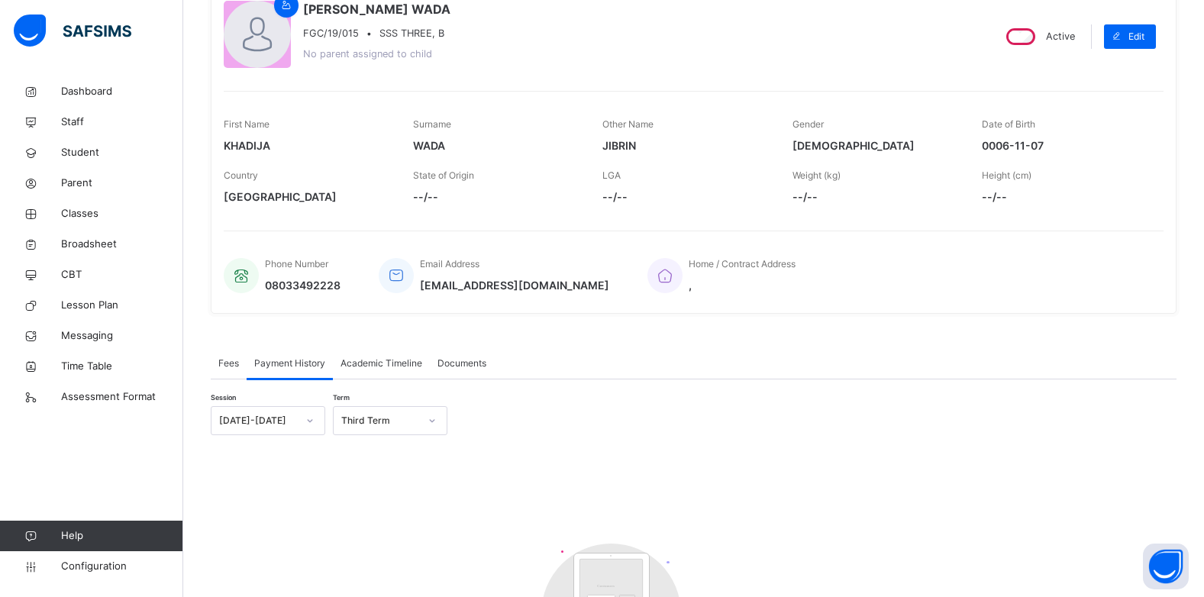
click at [372, 359] on span "Academic Timeline" at bounding box center [382, 364] width 82 height 14
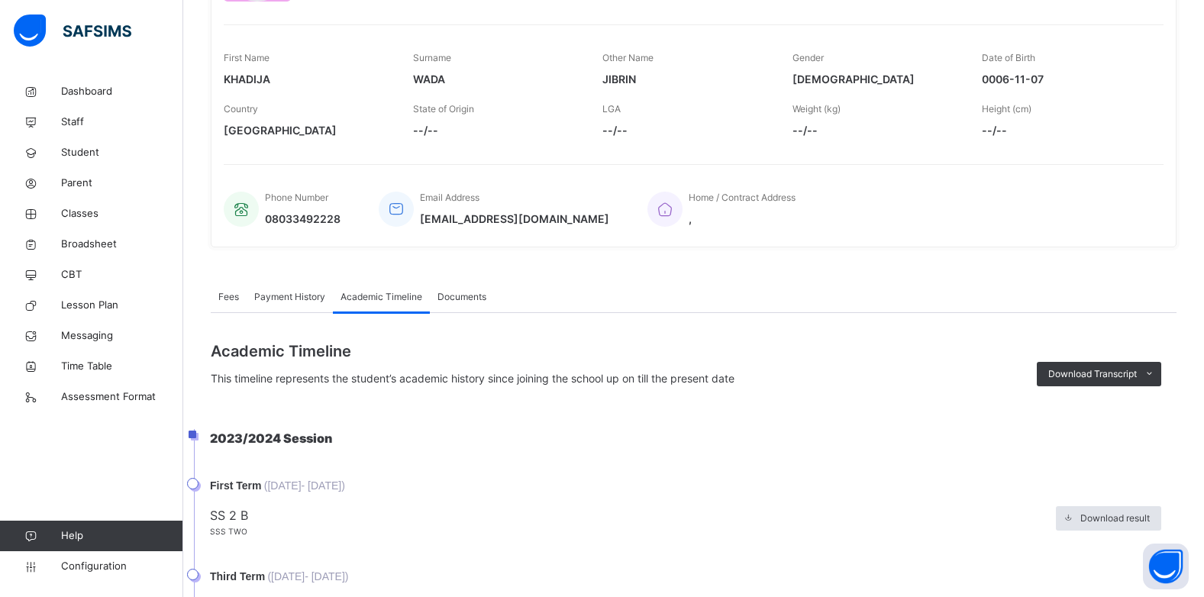
scroll to position [305, 0]
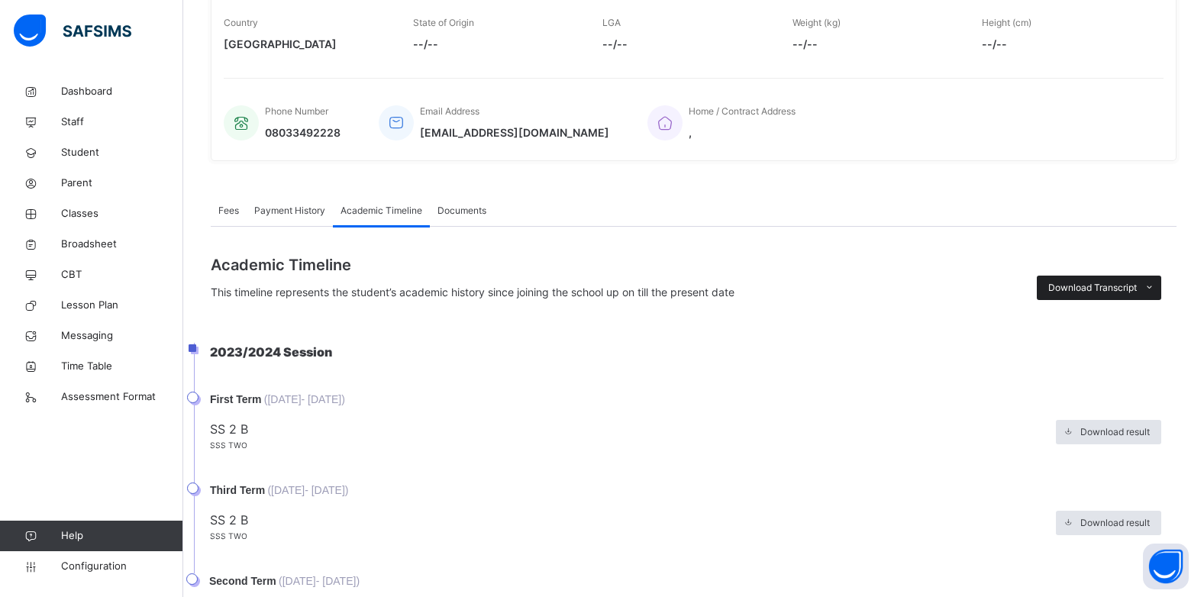
click at [1155, 289] on icon at bounding box center [1149, 288] width 11 height 12
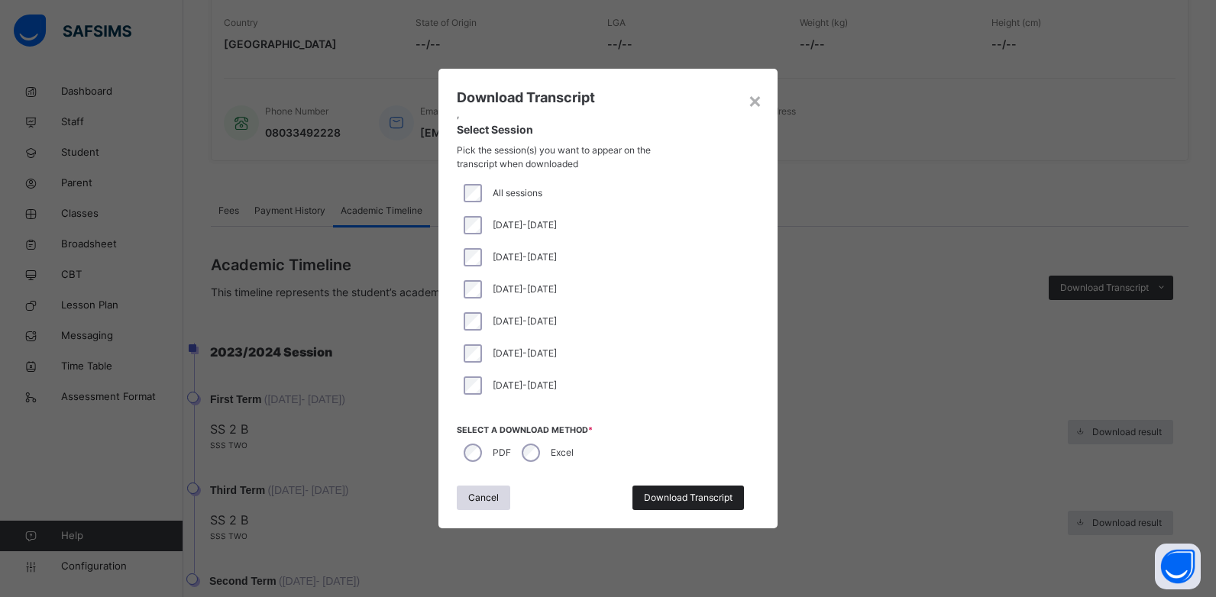
click at [685, 497] on span "Download Transcript" at bounding box center [688, 498] width 89 height 14
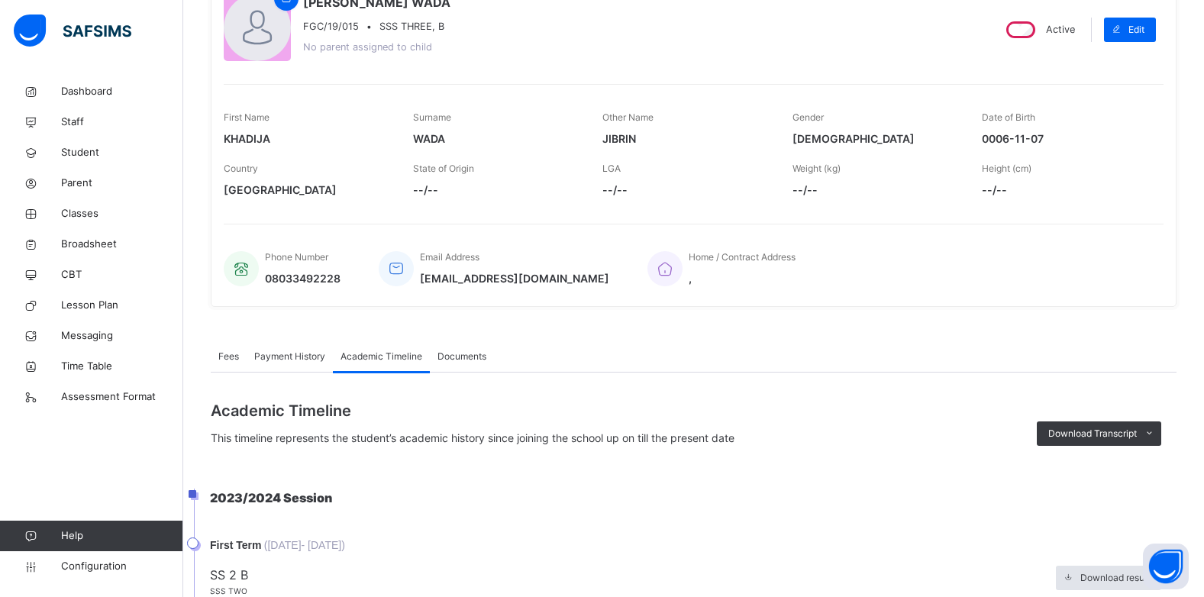
scroll to position [76, 0]
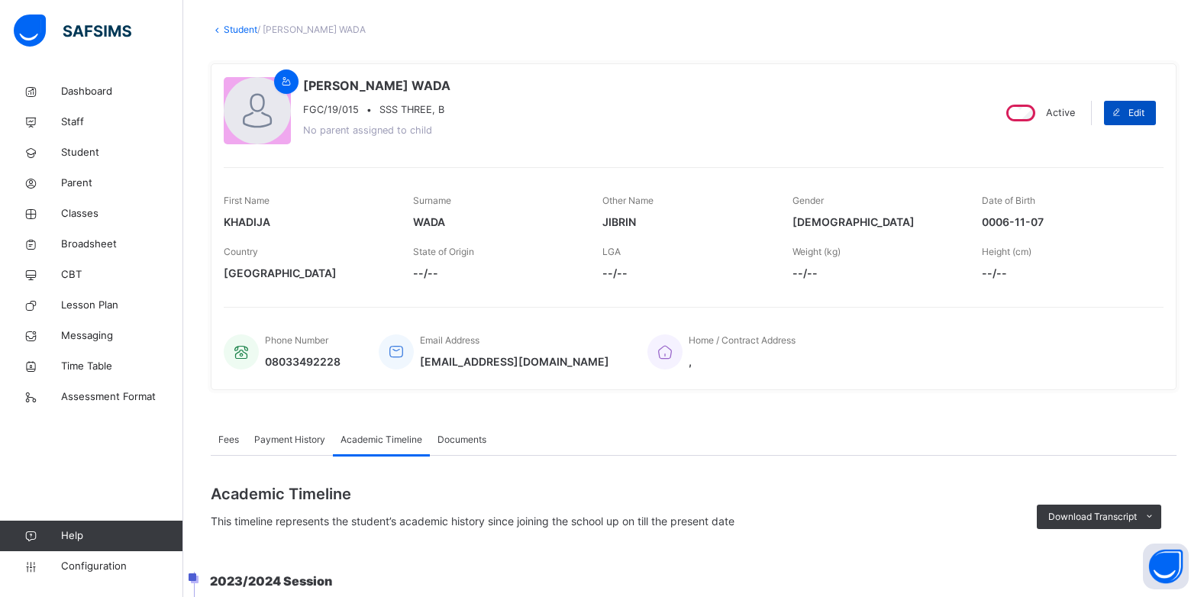
click at [1145, 111] on span "Edit" at bounding box center [1137, 113] width 16 height 14
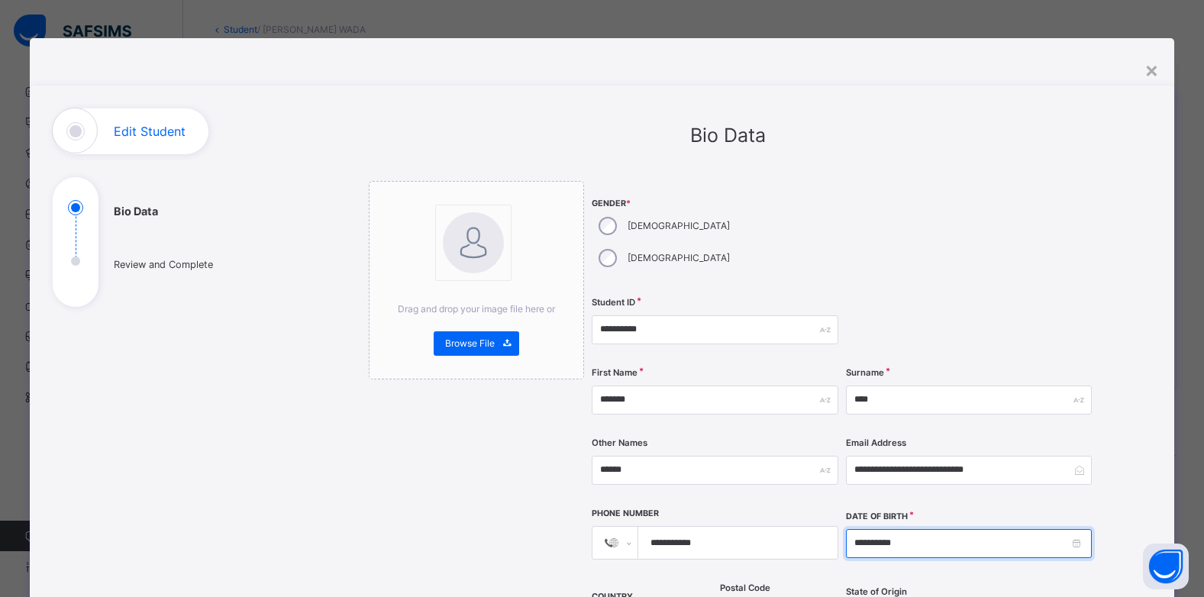
click at [906, 529] on input "**********" at bounding box center [969, 543] width 246 height 29
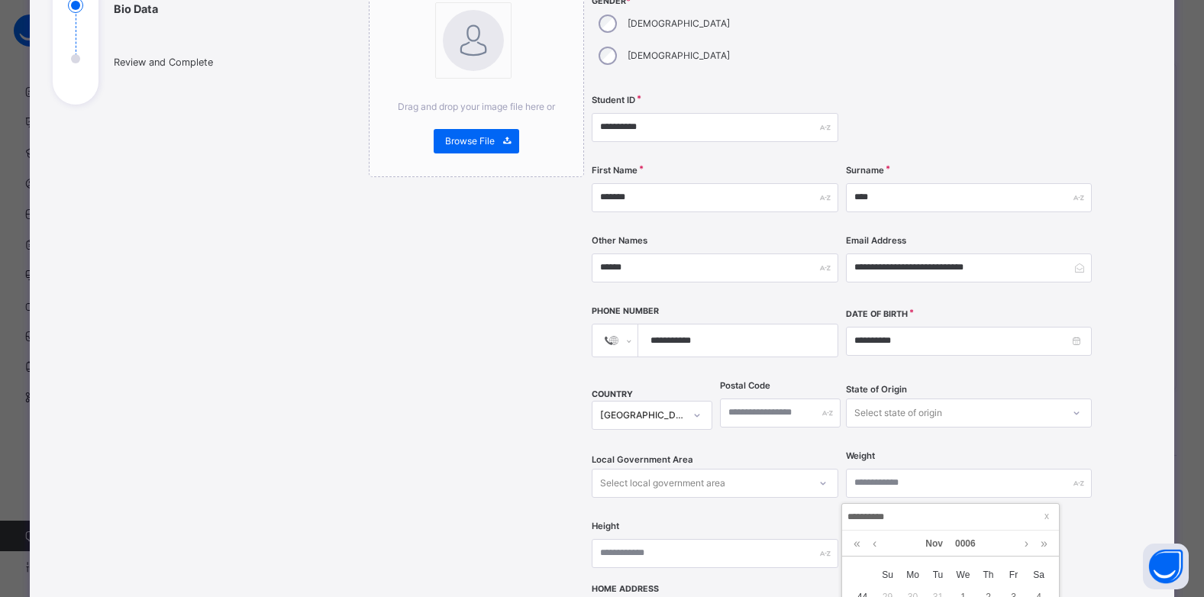
scroll to position [229, 0]
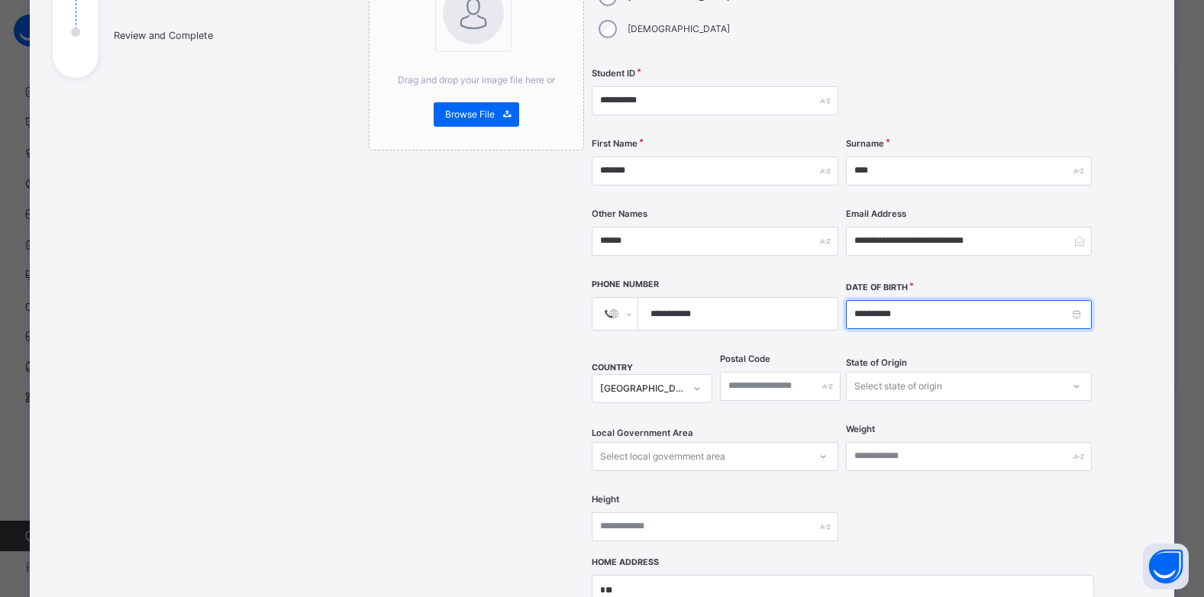
click at [901, 300] on input "**********" at bounding box center [969, 314] width 246 height 29
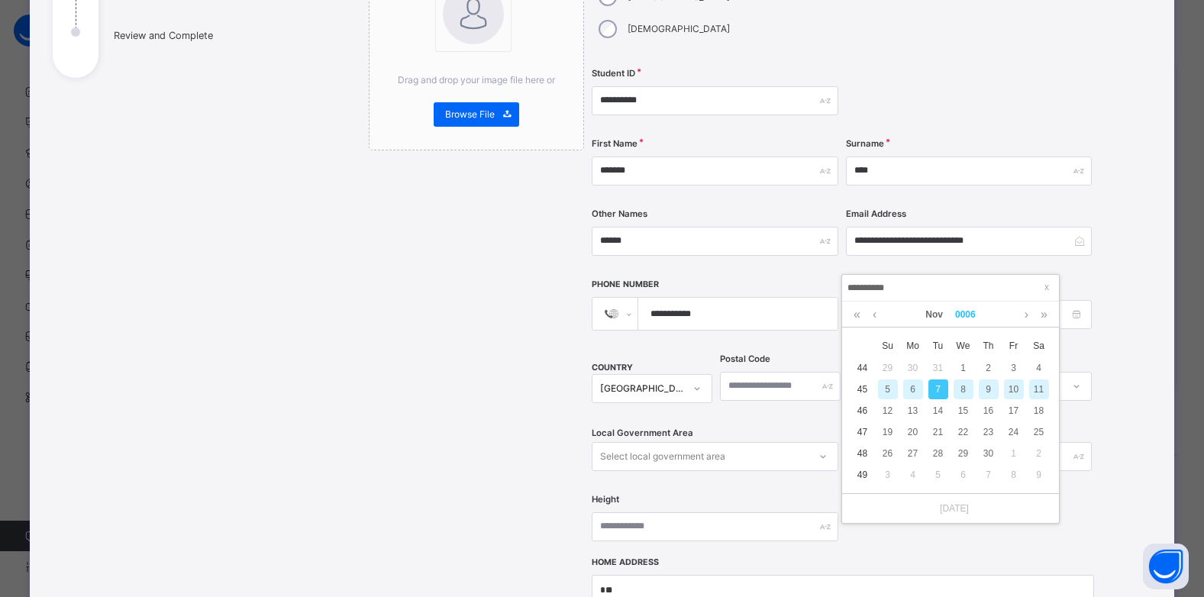
click at [965, 318] on link "0006" at bounding box center [965, 315] width 33 height 26
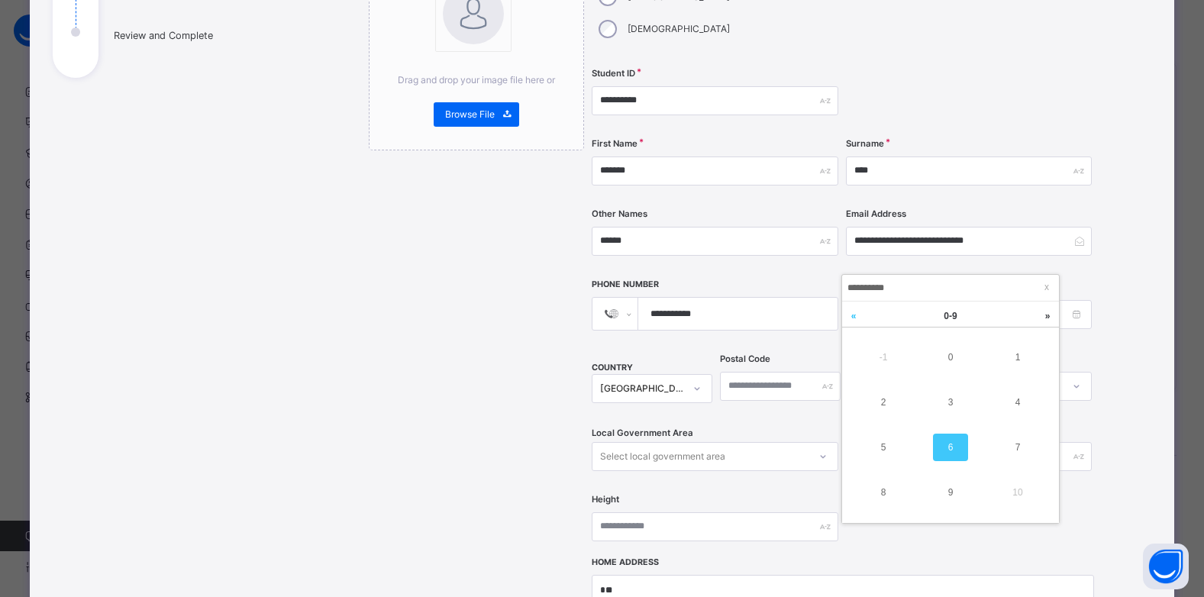
click at [853, 317] on link at bounding box center [853, 316] width 23 height 29
click at [868, 285] on input "**********" at bounding box center [951, 288] width 208 height 17
type input "**********"
click at [989, 284] on input "**********" at bounding box center [951, 288] width 208 height 17
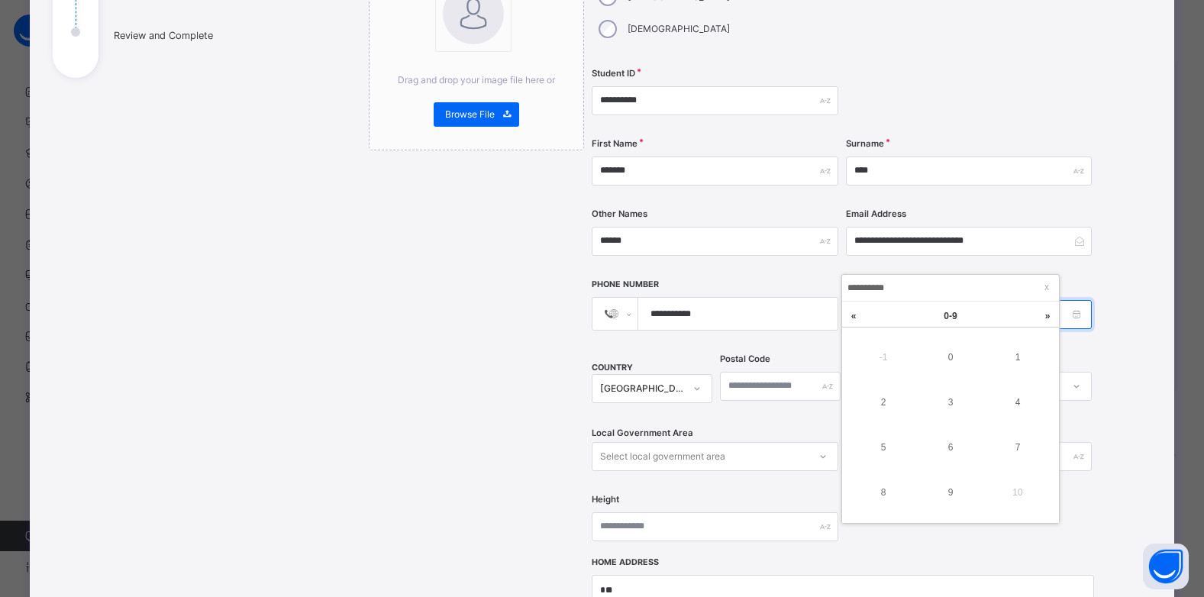
click at [1067, 300] on input "**********" at bounding box center [969, 314] width 246 height 29
type input "**********"
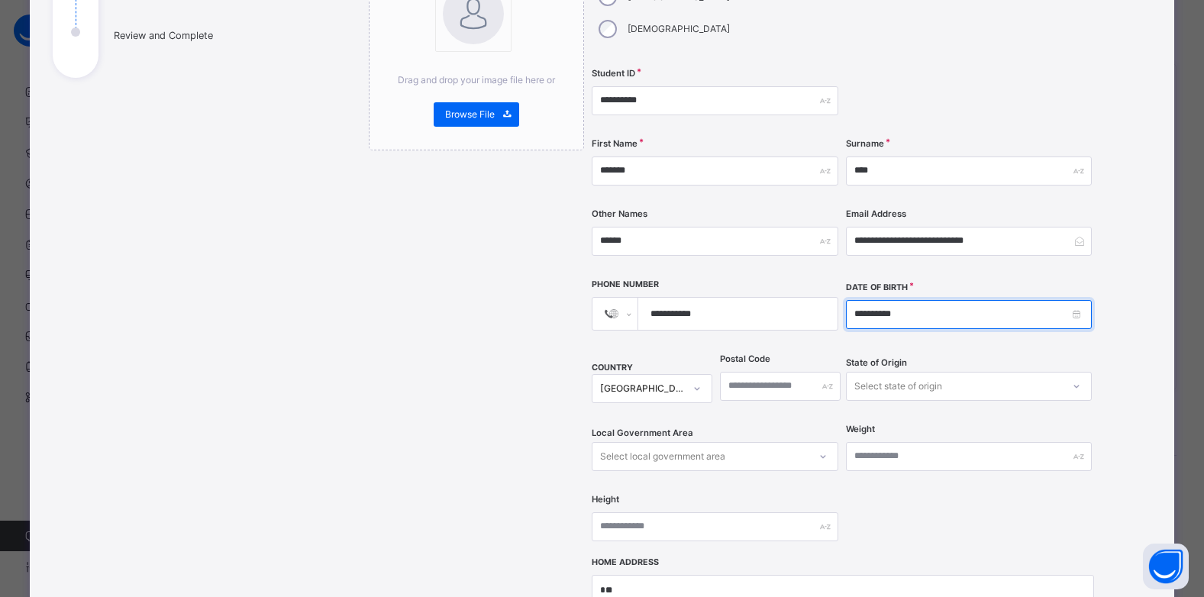
click at [1074, 300] on input "**********" at bounding box center [969, 314] width 246 height 29
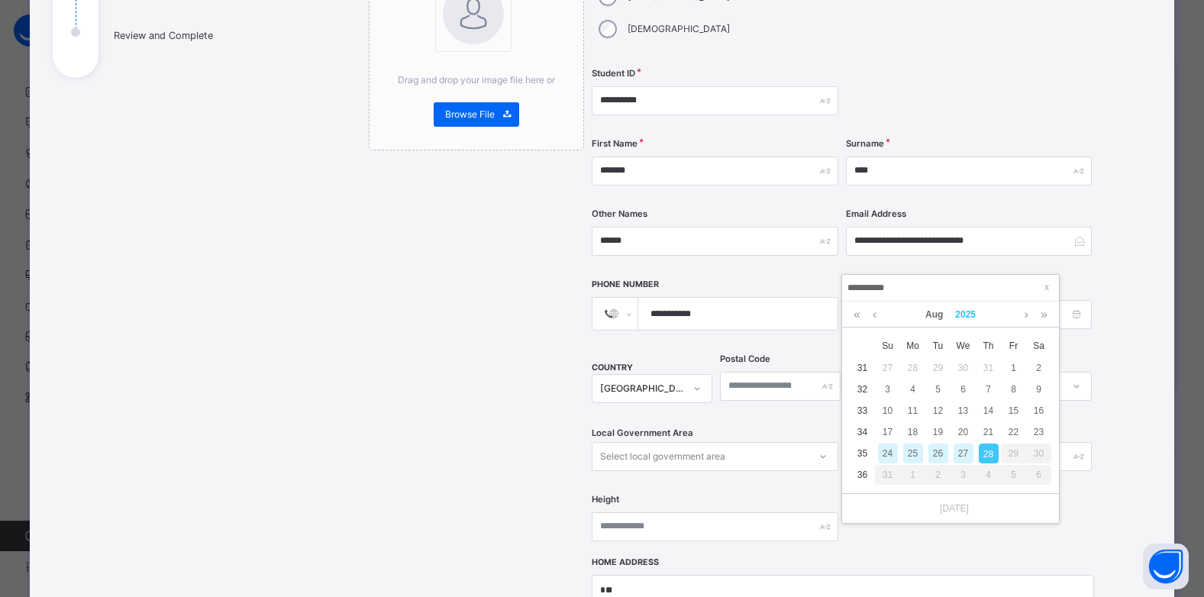
click at [967, 311] on link "2025" at bounding box center [965, 315] width 33 height 26
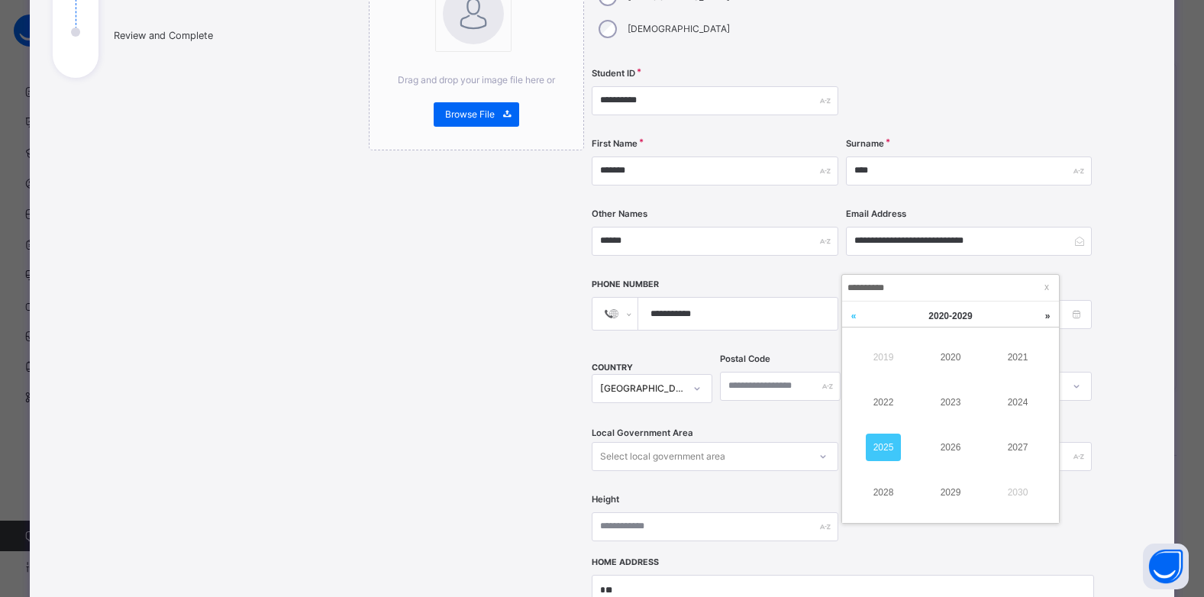
click at [848, 317] on link at bounding box center [853, 316] width 23 height 29
click at [847, 317] on link at bounding box center [853, 316] width 23 height 29
click at [955, 450] on link "2006" at bounding box center [950, 447] width 35 height 27
click at [932, 322] on link "Aug" at bounding box center [934, 315] width 30 height 26
click at [955, 492] on link "Nov" at bounding box center [950, 492] width 35 height 27
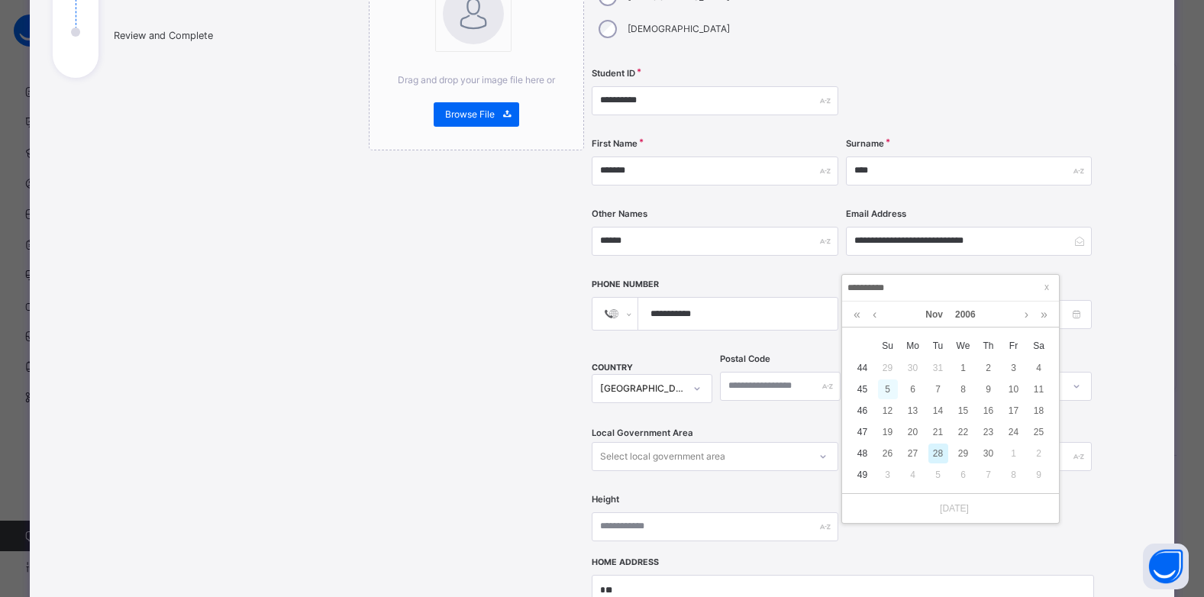
click at [888, 386] on div "5" at bounding box center [888, 390] width 20 height 20
type input "**********"
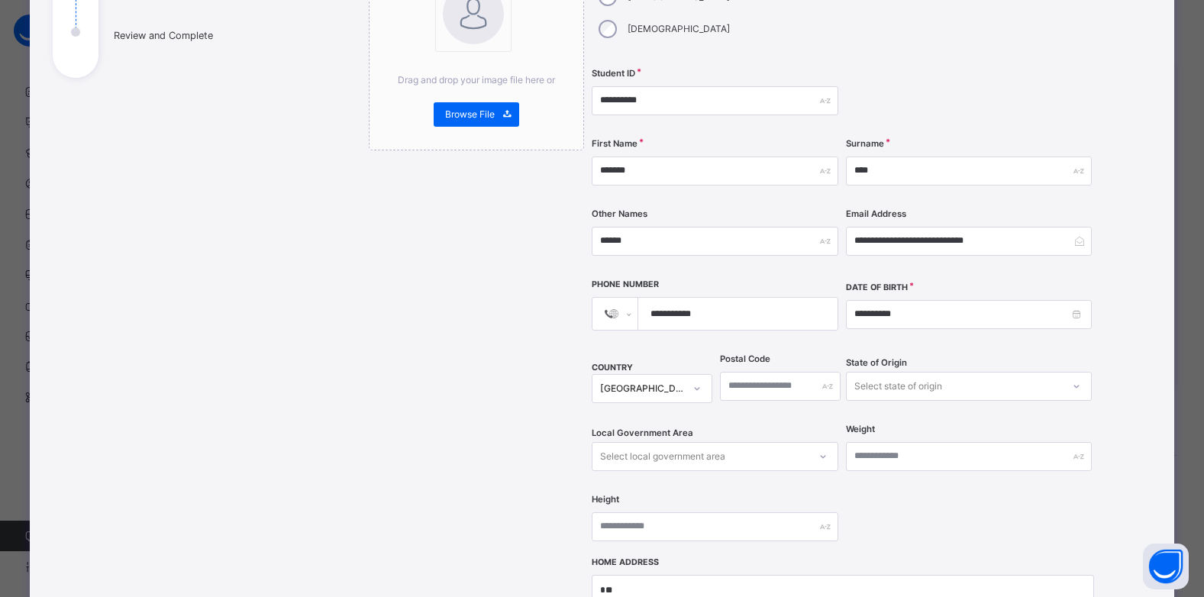
click at [909, 372] on div "Select state of origin" at bounding box center [969, 386] width 246 height 29
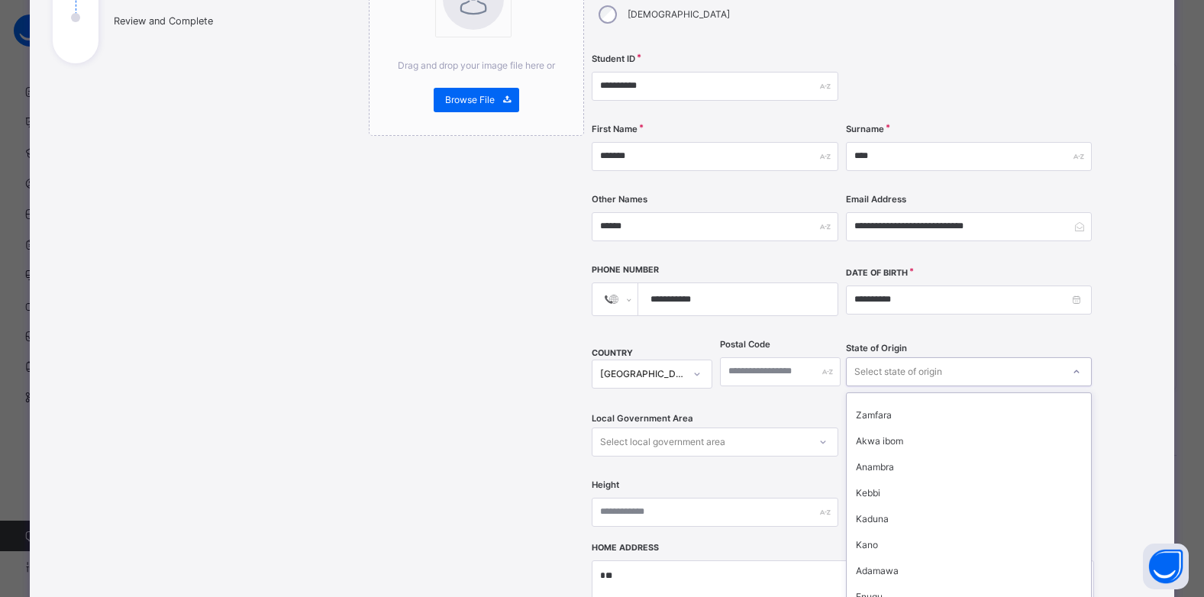
scroll to position [535, 0]
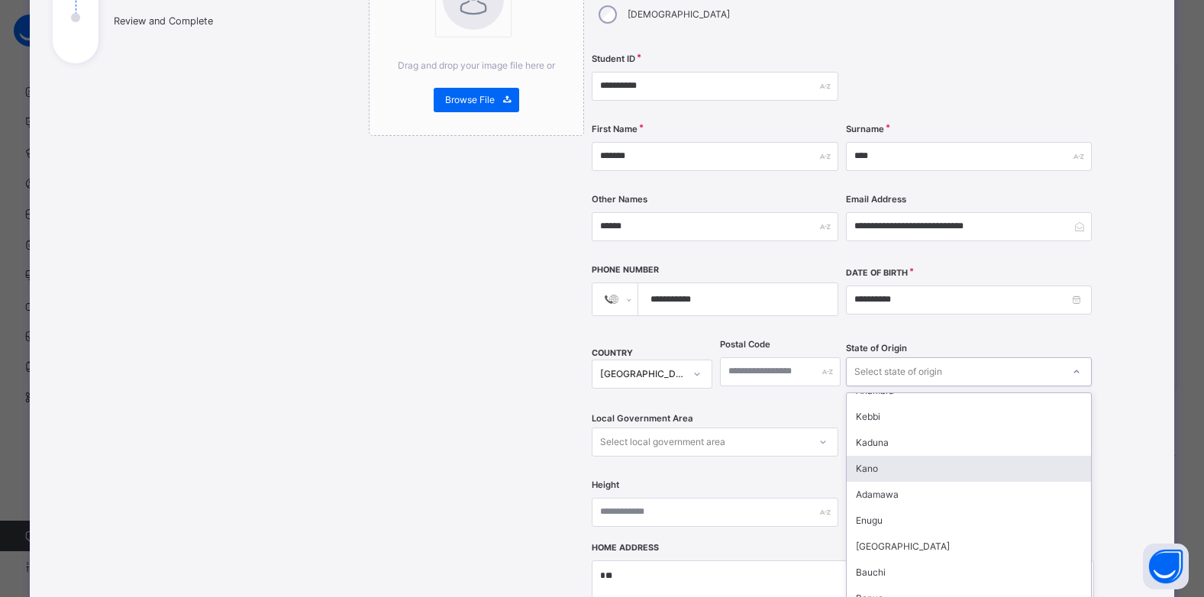
click at [885, 456] on div "Kano" at bounding box center [969, 469] width 244 height 26
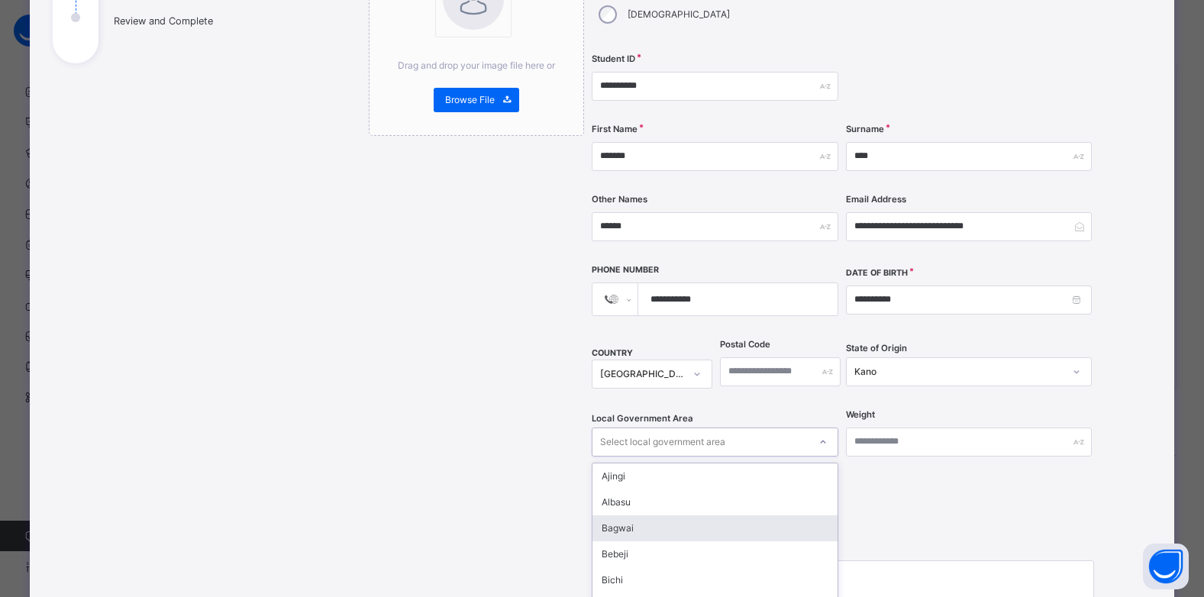
click at [661, 428] on div "option Bagwai focused, 3 of 44. 44 results available. Use Up and Down to choose…" at bounding box center [715, 442] width 246 height 29
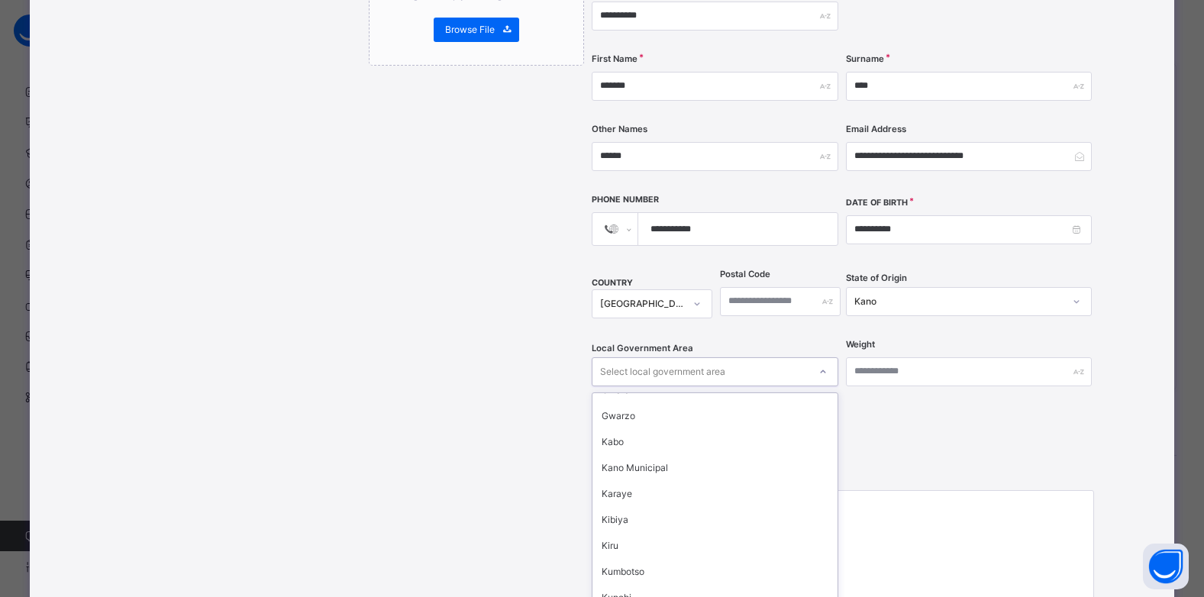
scroll to position [458, 0]
click at [664, 454] on div "Kano Municipal" at bounding box center [715, 467] width 244 height 26
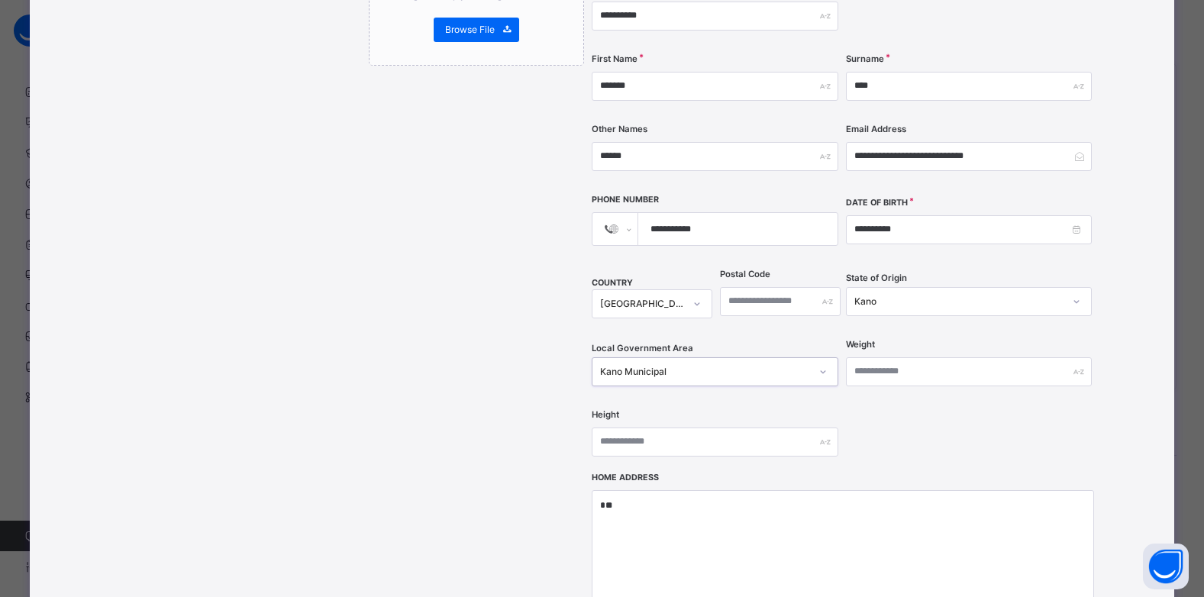
click at [722, 213] on input "**********" at bounding box center [734, 229] width 187 height 32
click at [826, 158] on div "**********" at bounding box center [843, 170] width 503 height 606
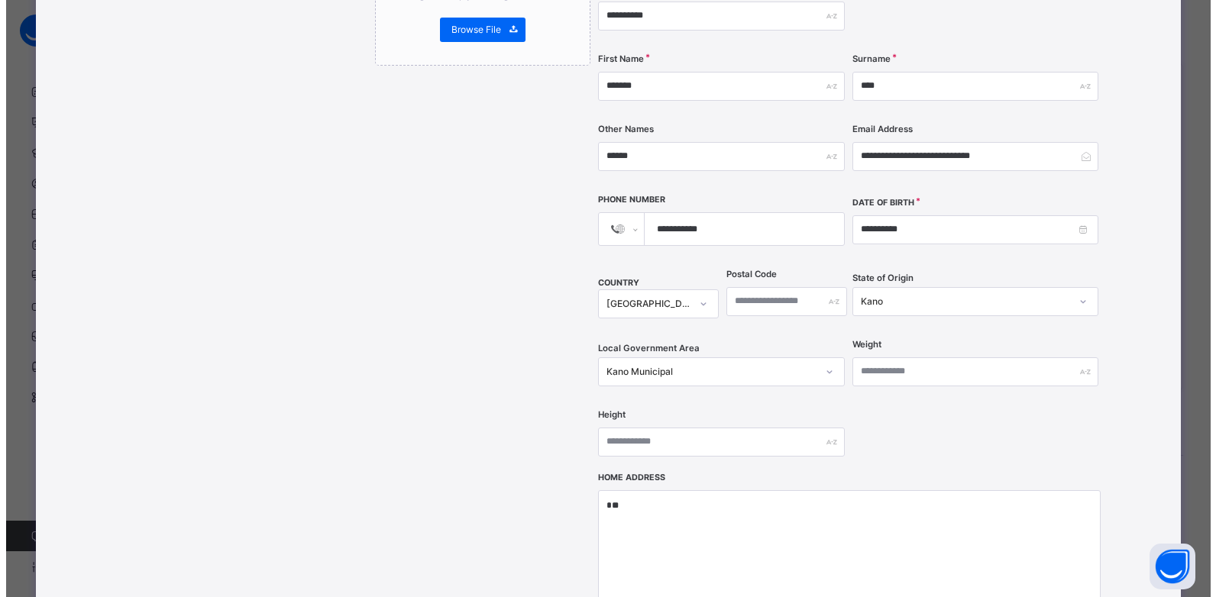
scroll to position [543, 0]
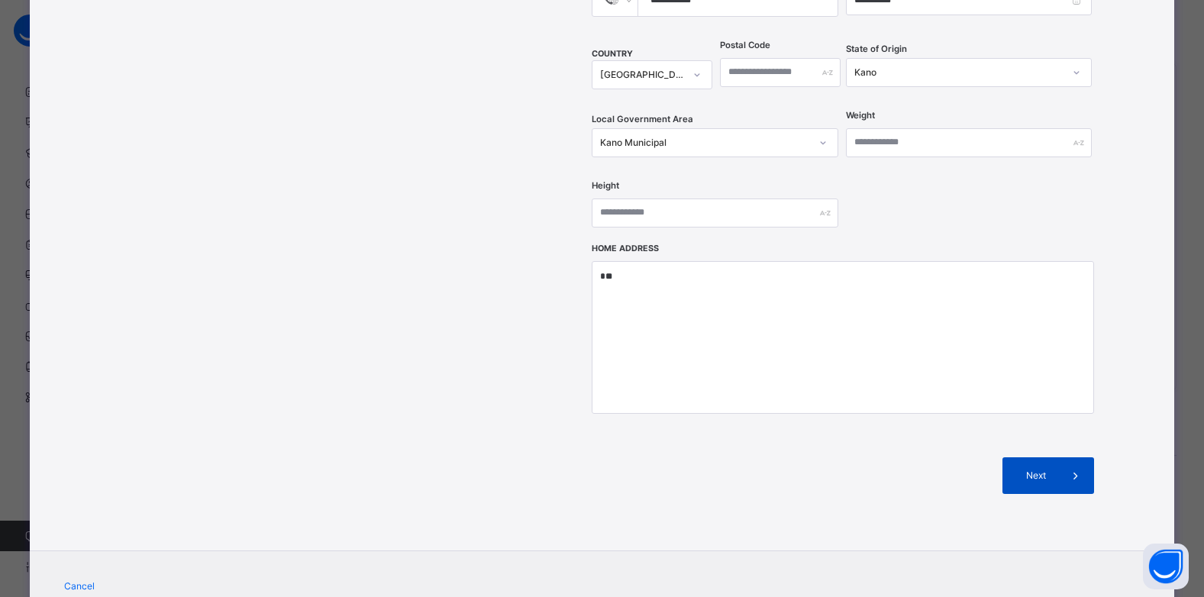
click at [1046, 457] on div "Next" at bounding box center [1049, 475] width 92 height 37
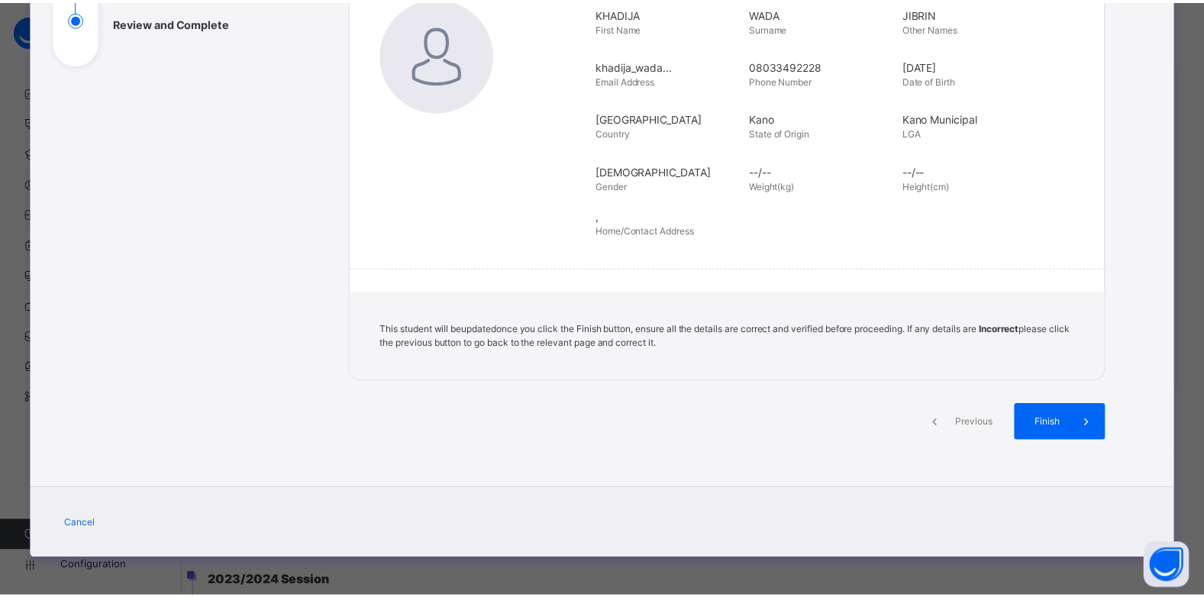
scroll to position [243, 0]
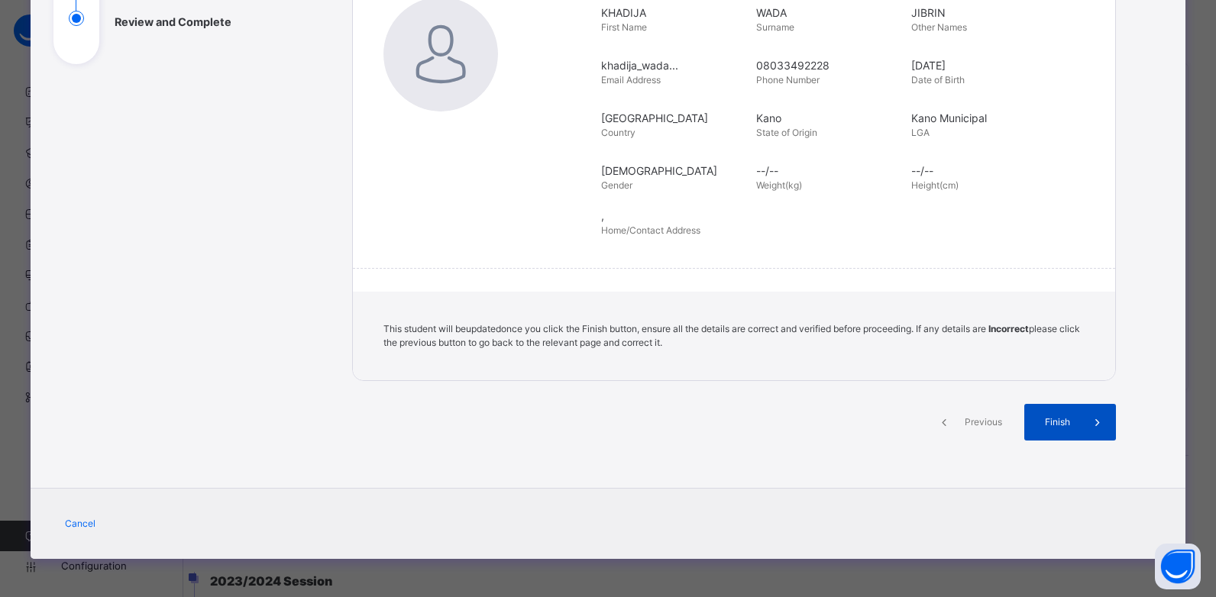
click at [1043, 425] on span "Finish" at bounding box center [1058, 422] width 44 height 14
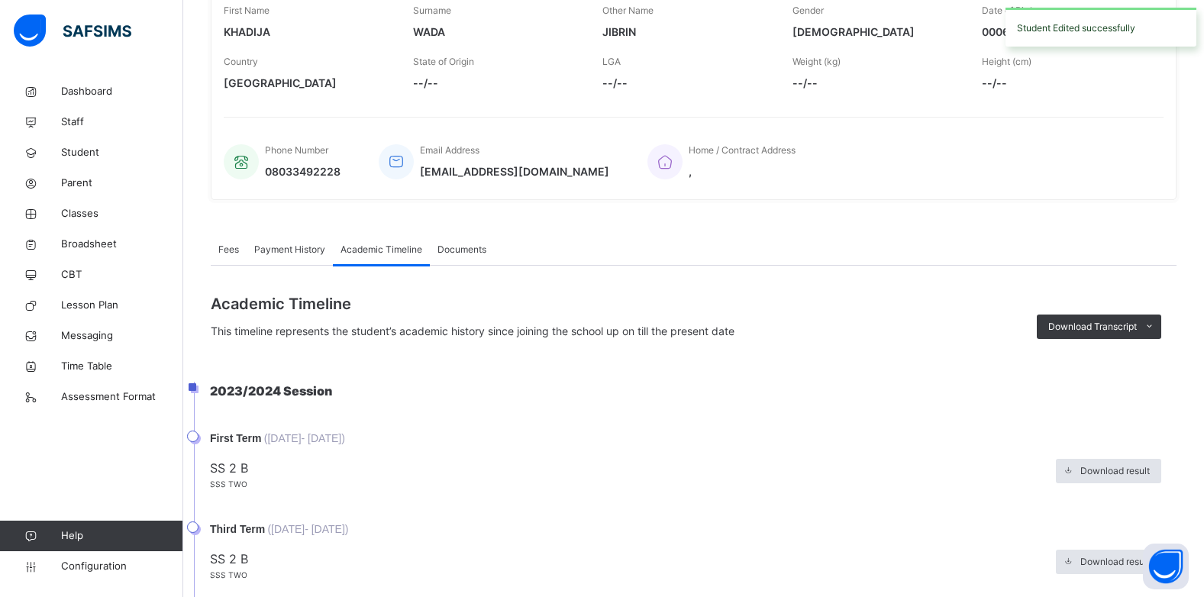
scroll to position [305, 0]
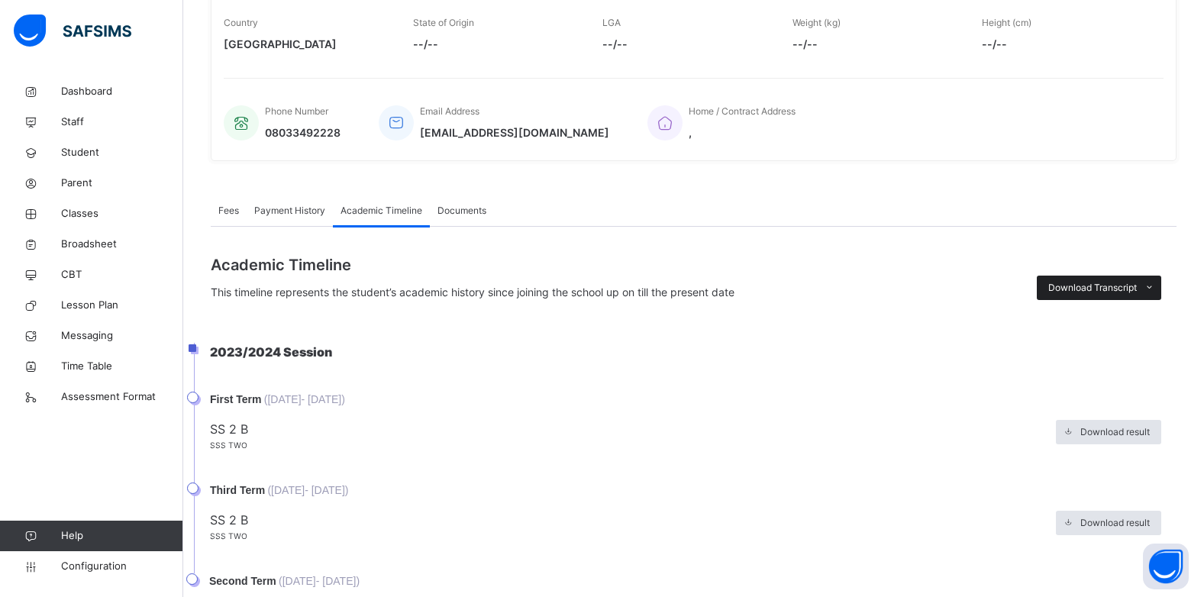
click at [1113, 289] on span "Download Transcript" at bounding box center [1093, 288] width 89 height 14
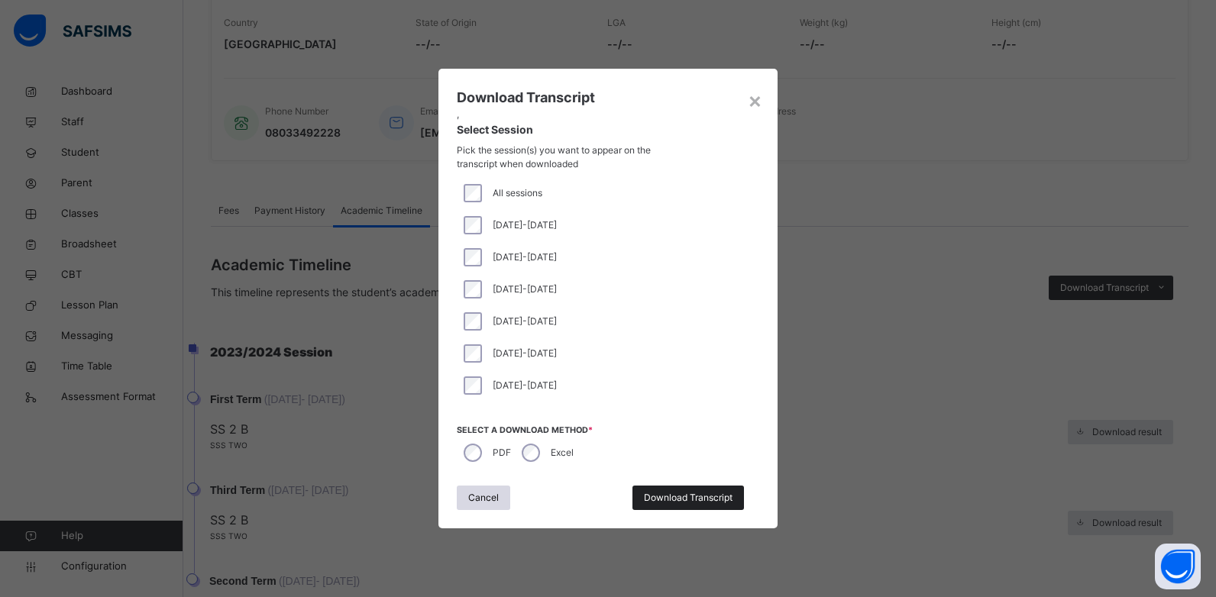
click at [677, 494] on span "Download Transcript" at bounding box center [688, 498] width 89 height 14
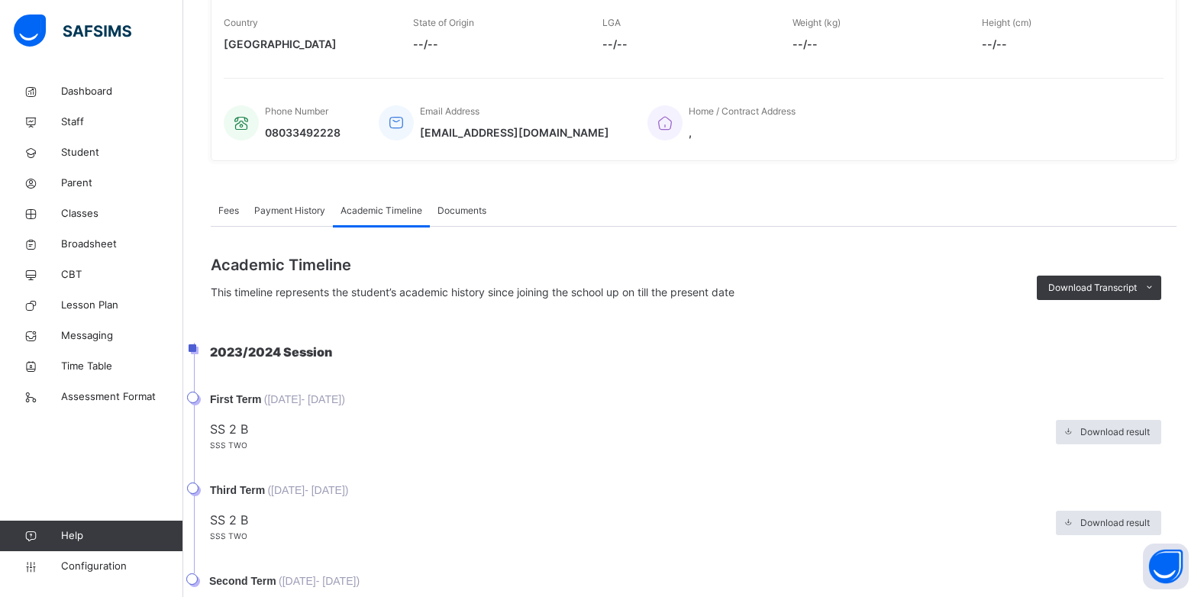
scroll to position [0, 0]
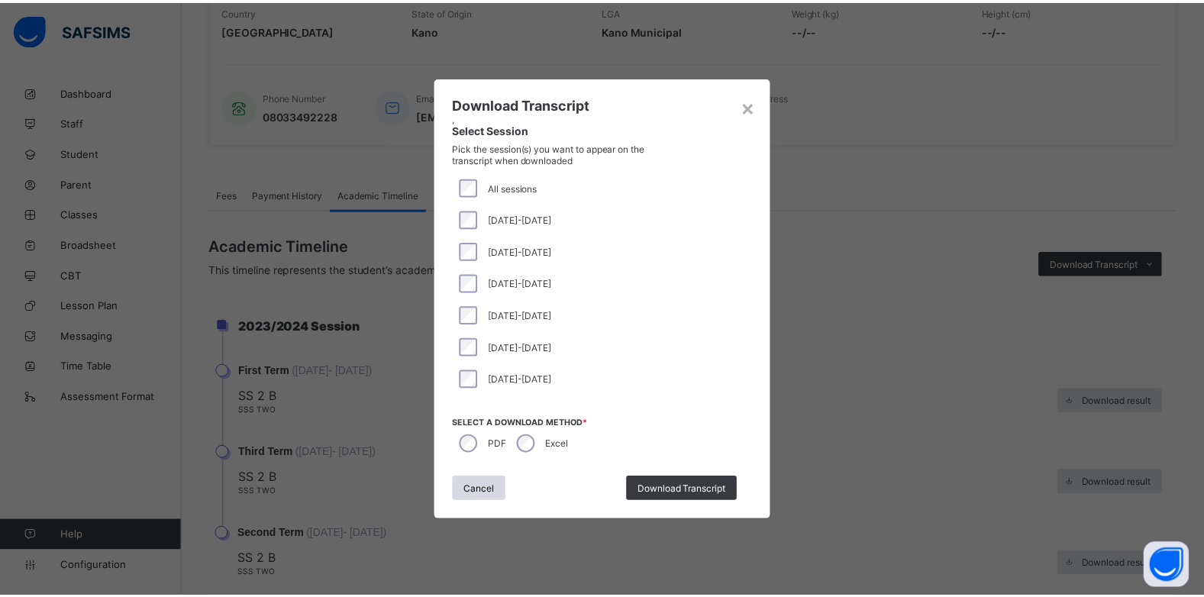
scroll to position [305, 0]
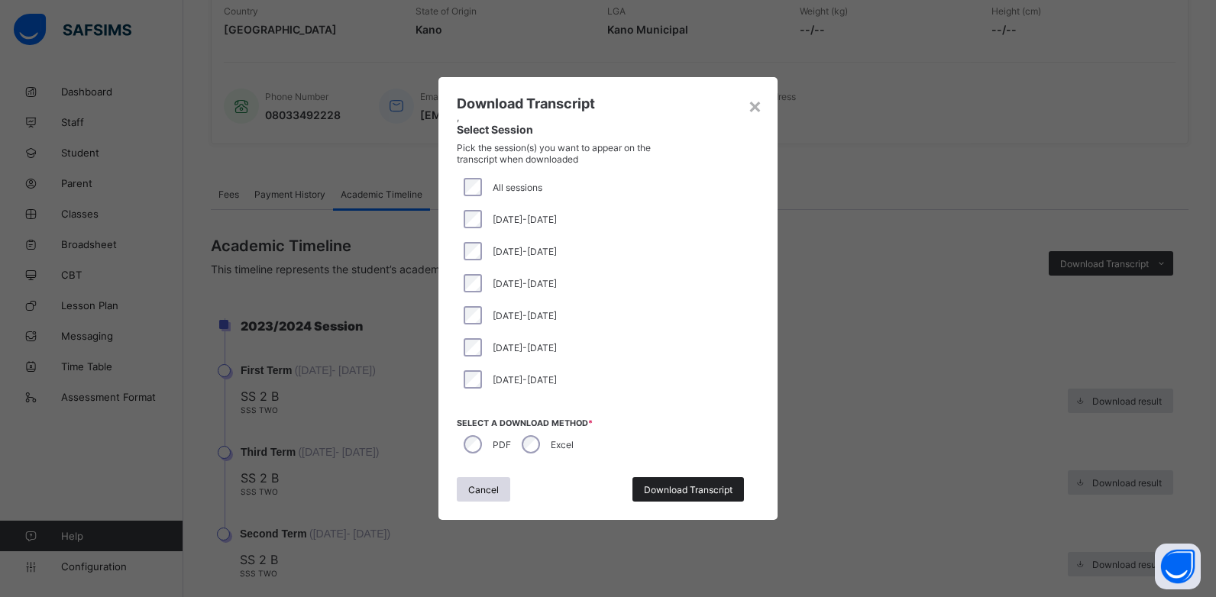
click at [658, 492] on span "Download Transcript" at bounding box center [688, 489] width 89 height 11
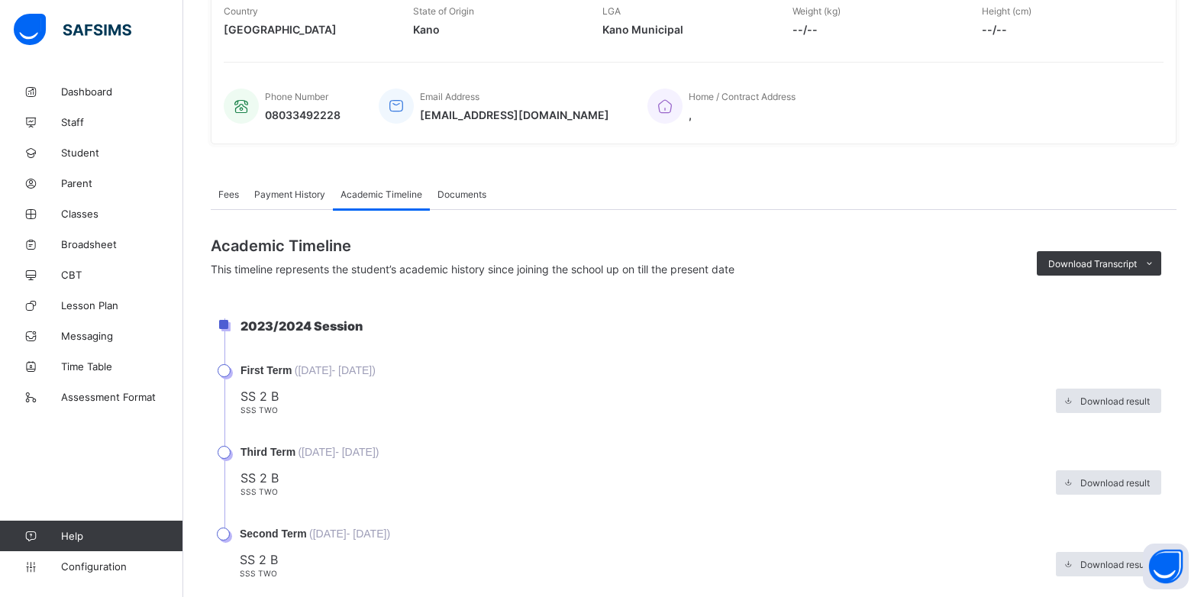
scroll to position [0, 0]
click at [1126, 264] on span "Download Transcript" at bounding box center [1093, 263] width 89 height 11
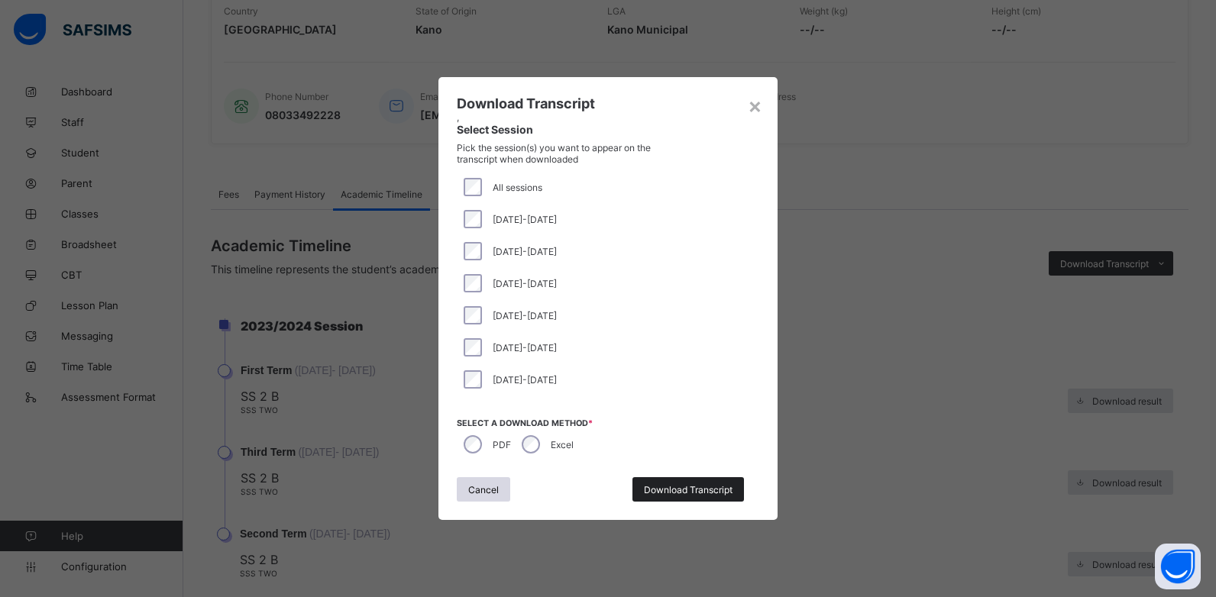
click at [680, 494] on span "Download Transcript" at bounding box center [688, 489] width 89 height 11
